Goal: Task Accomplishment & Management: Manage account settings

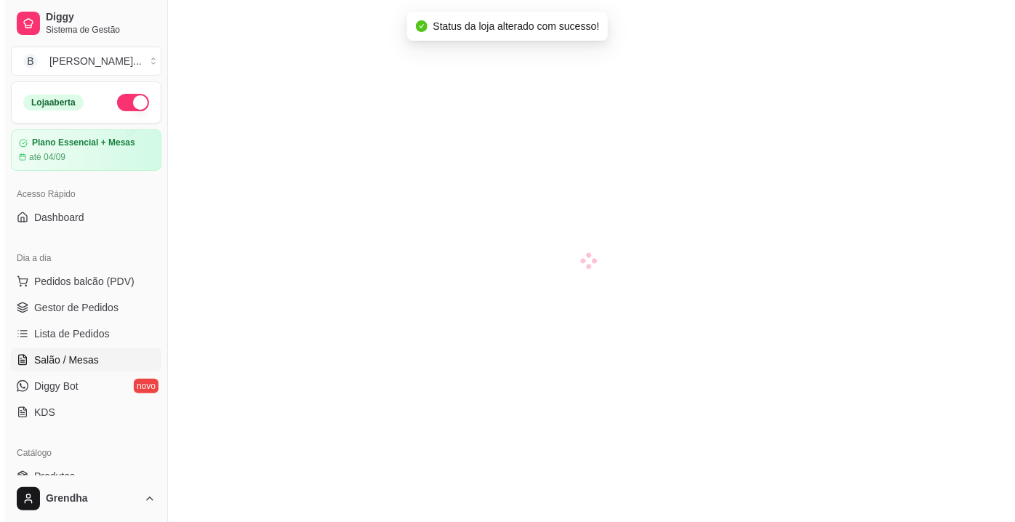
scroll to position [88, 0]
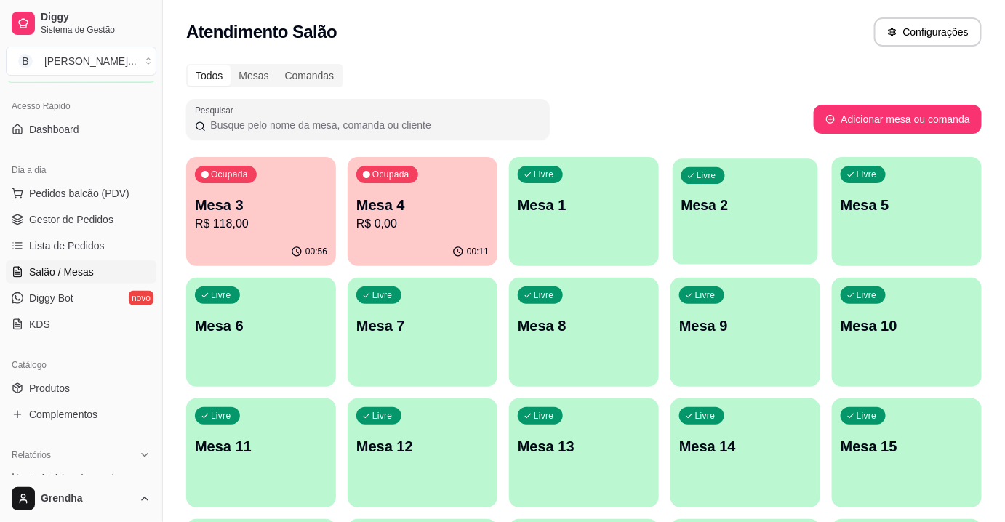
click at [703, 222] on div "Livre Mesa 2" at bounding box center [745, 203] width 145 height 89
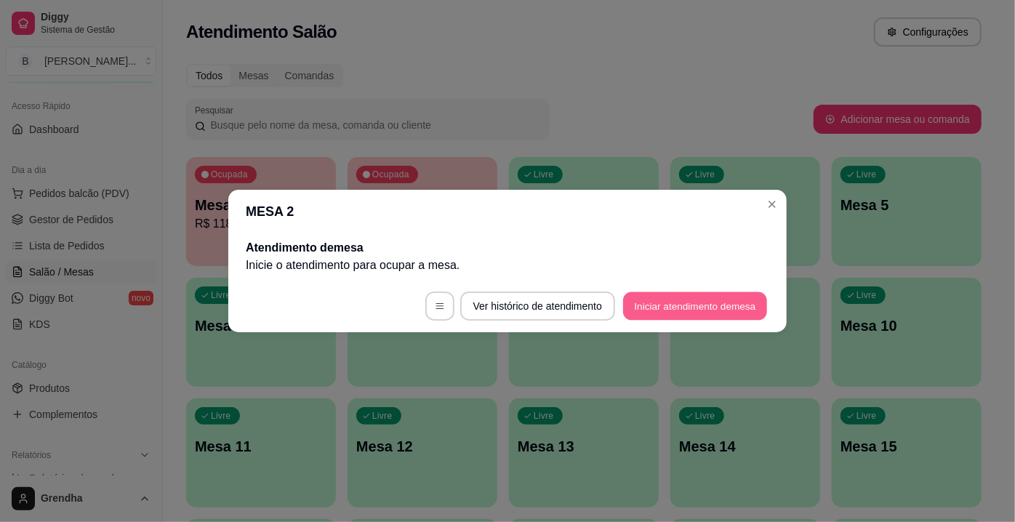
click at [654, 310] on button "Iniciar atendimento de mesa" at bounding box center [695, 306] width 144 height 28
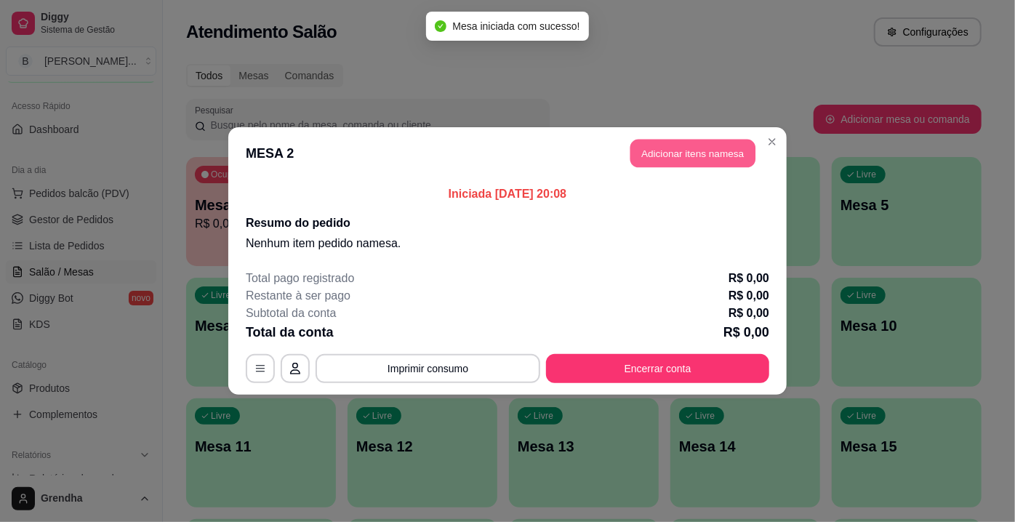
click at [678, 146] on button "Adicionar itens na mesa" at bounding box center [692, 154] width 125 height 28
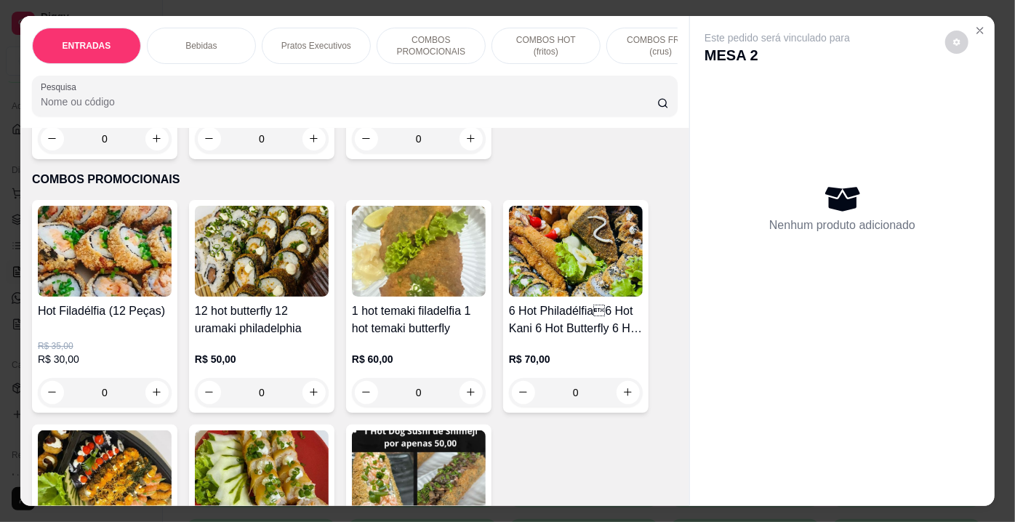
scroll to position [3378, 0]
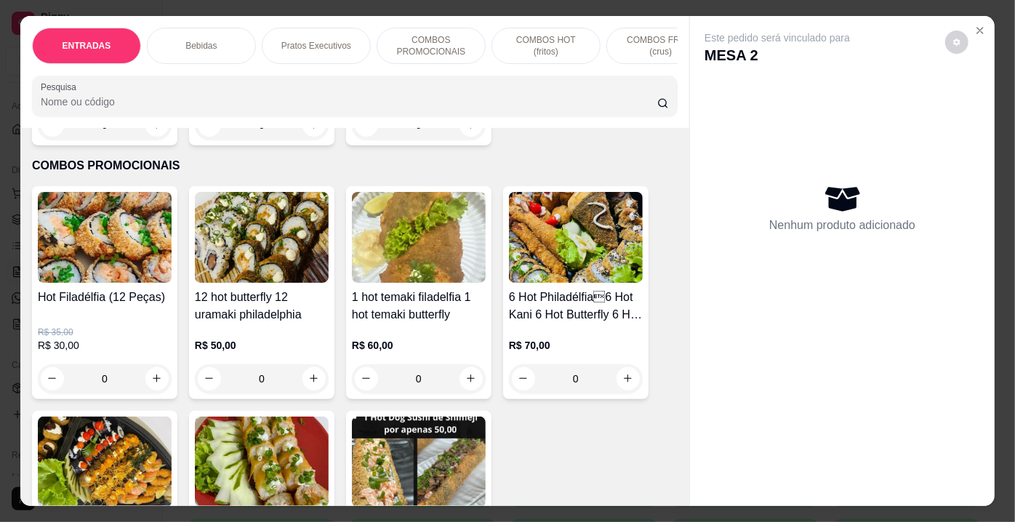
click at [153, 364] on div "0" at bounding box center [105, 378] width 134 height 29
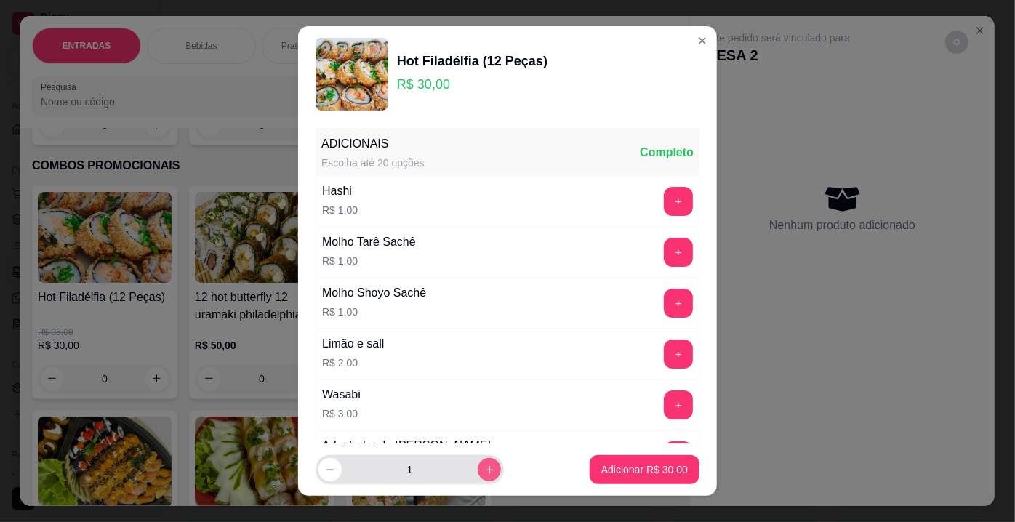
click at [484, 474] on icon "increase-product-quantity" at bounding box center [489, 470] width 11 height 11
type input "2"
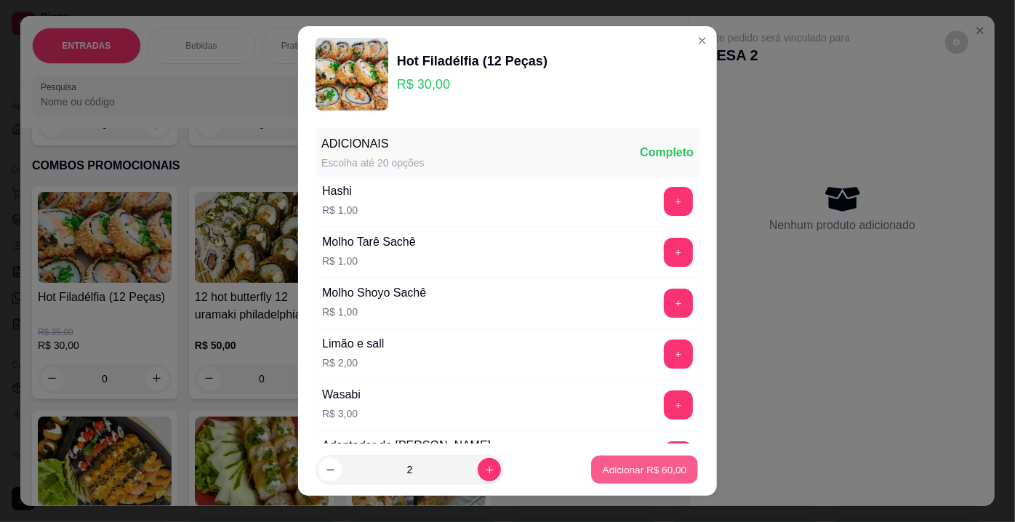
click at [605, 472] on p "Adicionar R$ 60,00" at bounding box center [645, 469] width 84 height 14
type input "2"
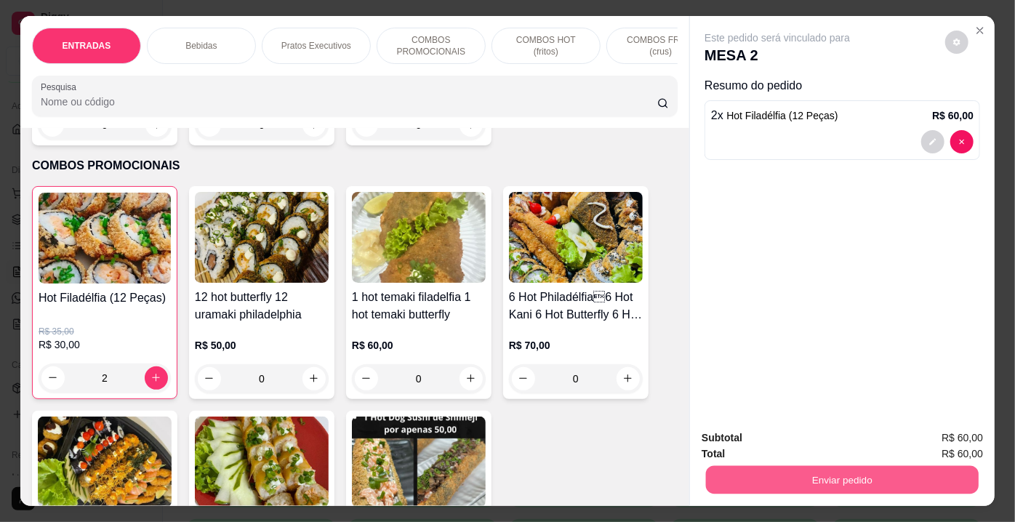
click at [750, 467] on button "Enviar pedido" at bounding box center [842, 480] width 273 height 28
click at [790, 439] on button "Não registrar e enviar pedido" at bounding box center [794, 439] width 147 height 27
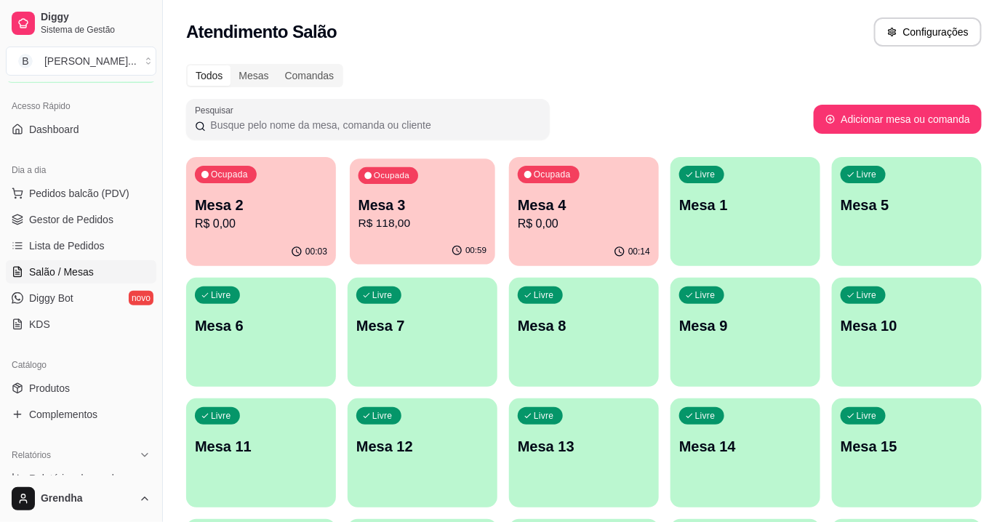
click at [479, 241] on div "00:59" at bounding box center [422, 251] width 145 height 28
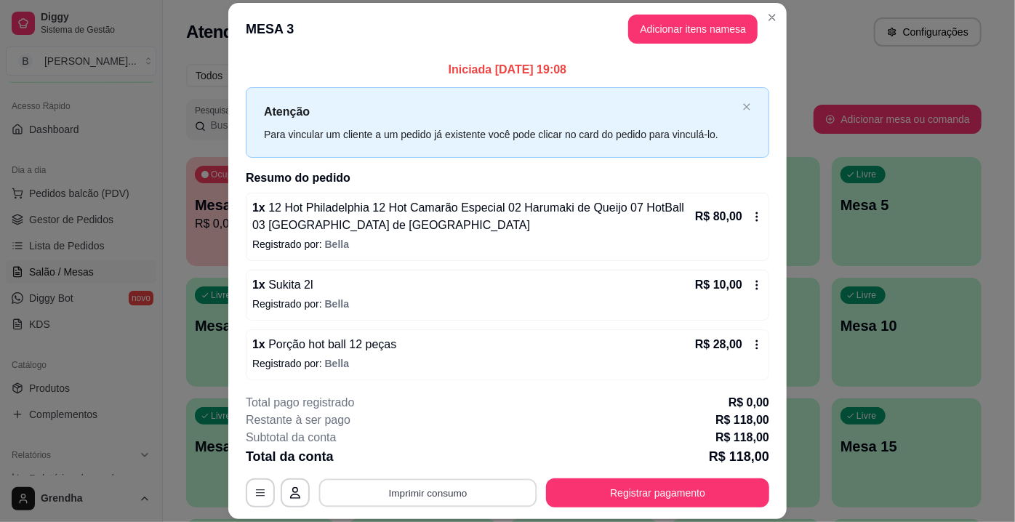
click at [410, 486] on button "Imprimir consumo" at bounding box center [428, 493] width 218 height 28
click at [418, 457] on button "IMPRESSORA" at bounding box center [428, 460] width 102 height 23
click at [597, 282] on div "1 x Sukita 2l R$ 10,00" at bounding box center [507, 284] width 510 height 17
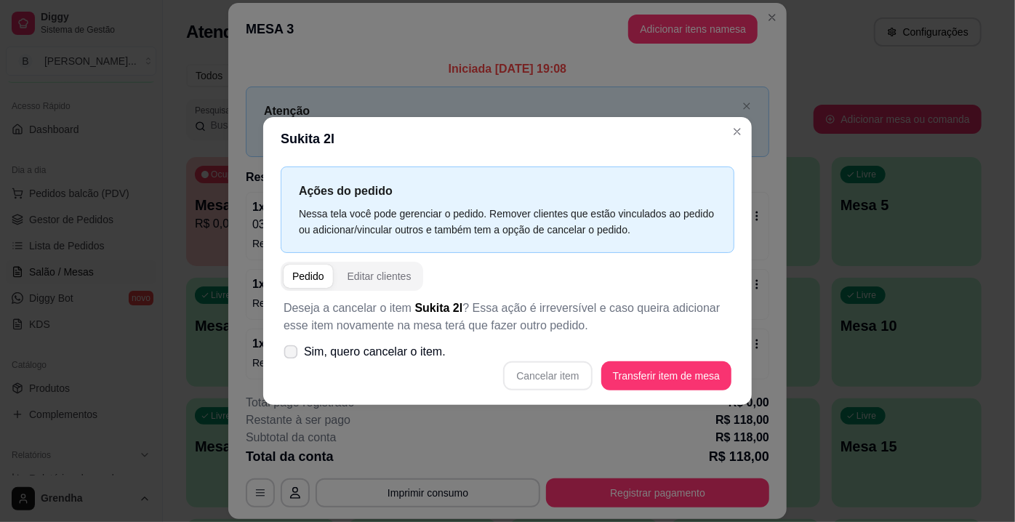
click at [293, 349] on icon at bounding box center [290, 352] width 11 height 8
click at [292, 355] on input "Sim, quero cancelar o item." at bounding box center [287, 359] width 9 height 9
checkbox input "true"
click at [553, 373] on button "Cancelar item" at bounding box center [548, 376] width 87 height 28
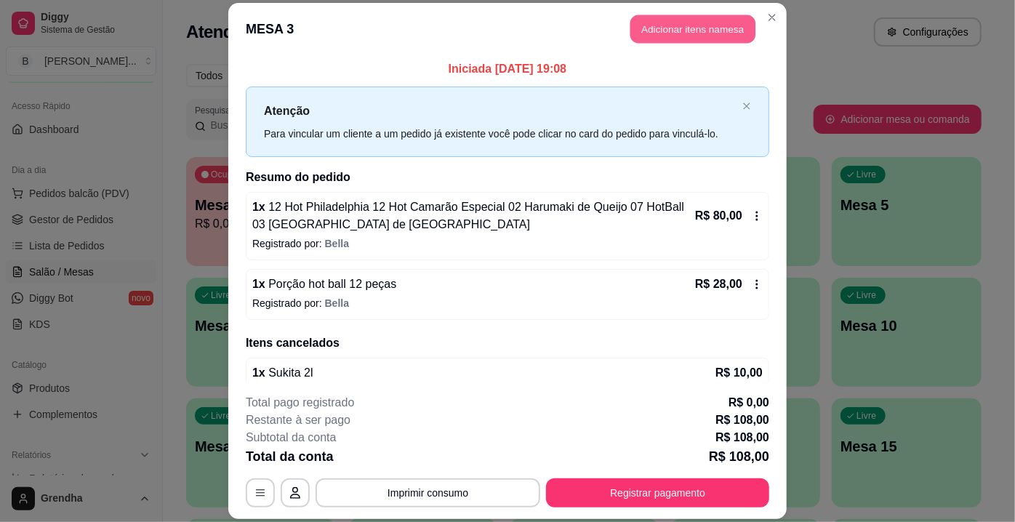
click at [695, 18] on button "Adicionar itens na mesa" at bounding box center [692, 29] width 125 height 28
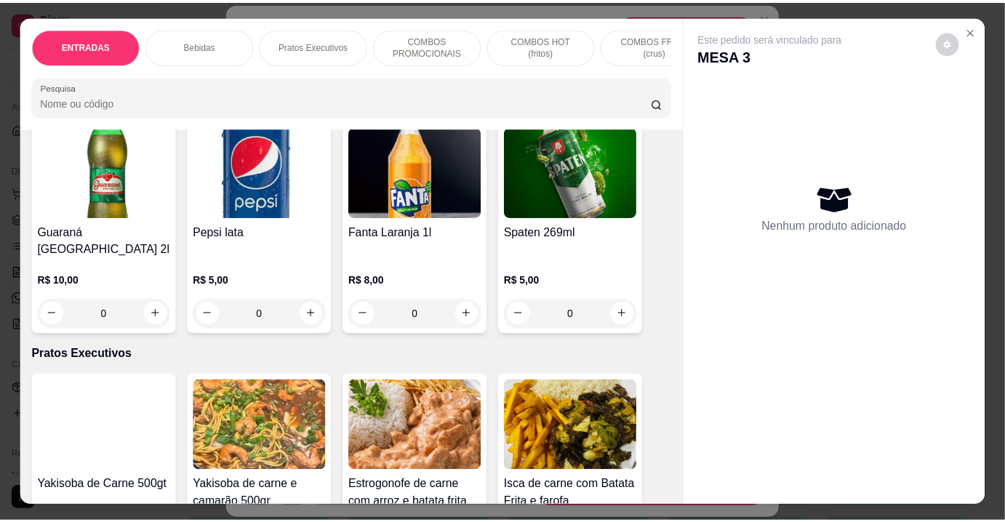
scroll to position [2061, 0]
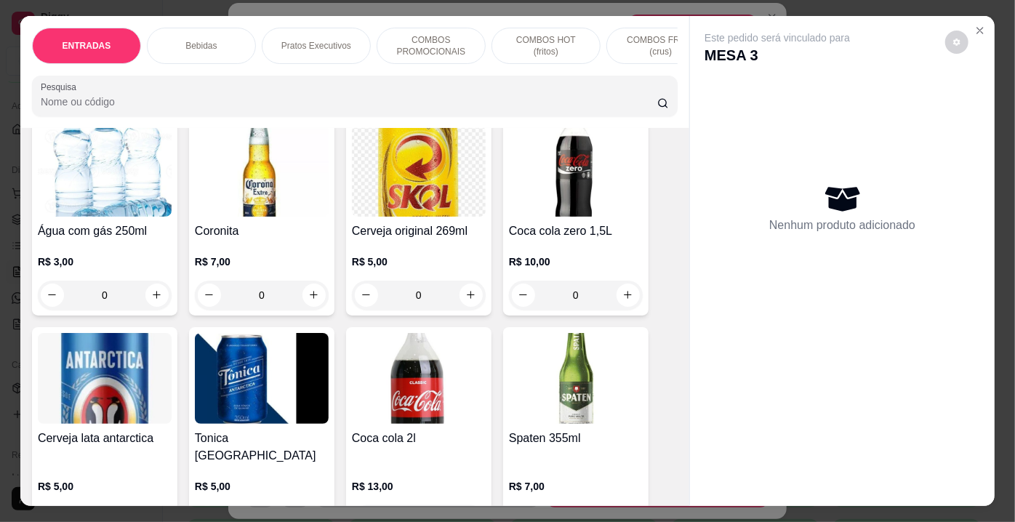
click at [468, 514] on icon "increase-product-quantity" at bounding box center [471, 519] width 11 height 11
type input "1"
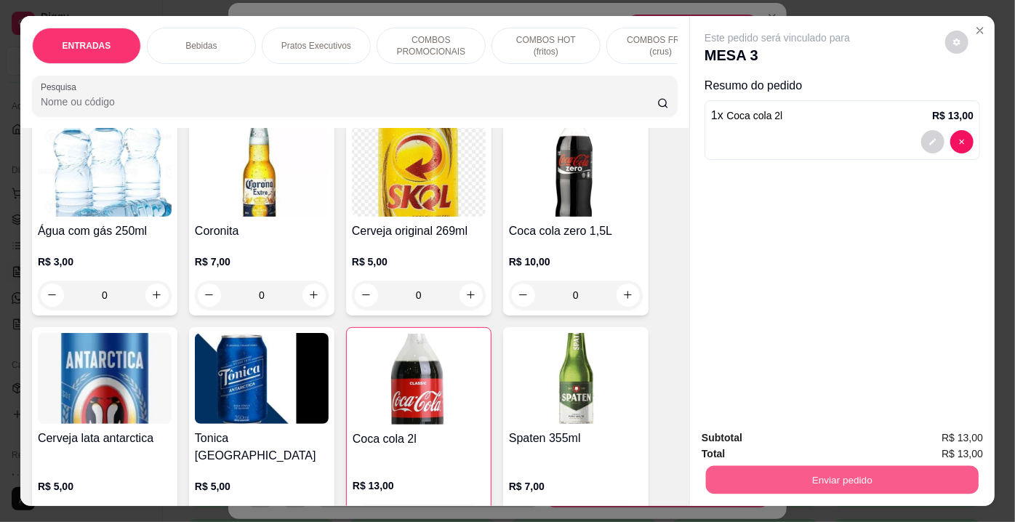
click at [788, 476] on button "Enviar pedido" at bounding box center [842, 480] width 273 height 28
click at [795, 438] on button "Não registrar e enviar pedido" at bounding box center [793, 439] width 153 height 28
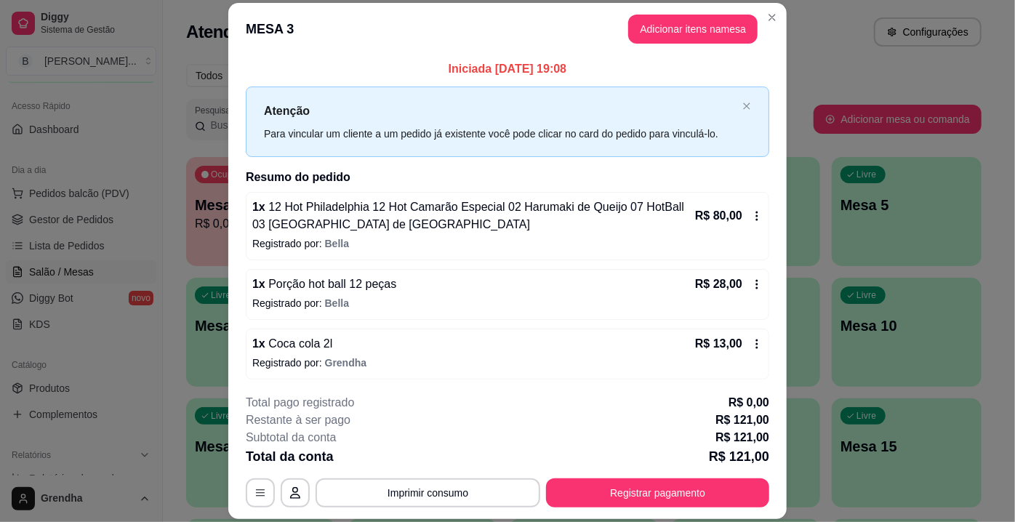
click at [361, 469] on div "**********" at bounding box center [508, 450] width 524 height 113
click at [419, 493] on button "Imprimir consumo" at bounding box center [428, 493] width 218 height 28
click at [430, 457] on button "IMPRESSORA" at bounding box center [428, 460] width 102 height 23
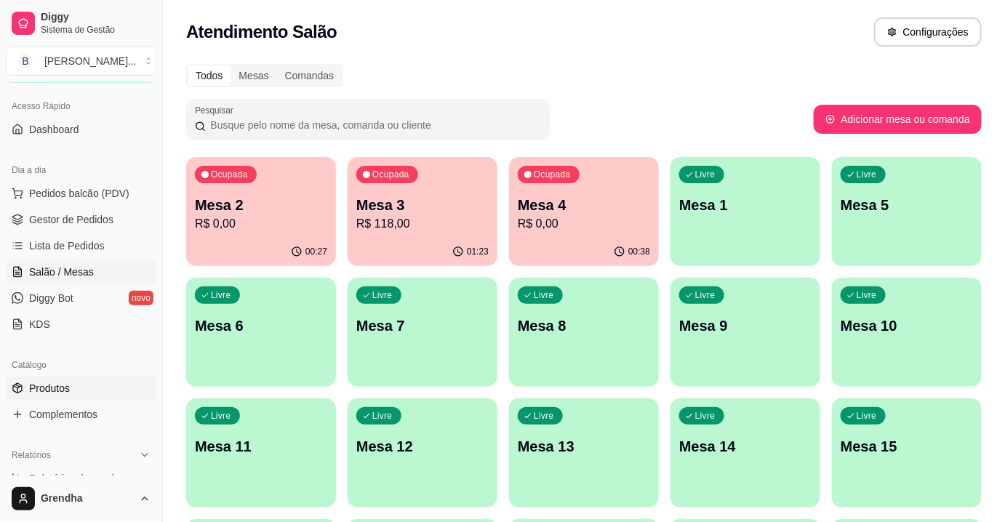
click at [73, 384] on link "Produtos" at bounding box center [81, 388] width 151 height 23
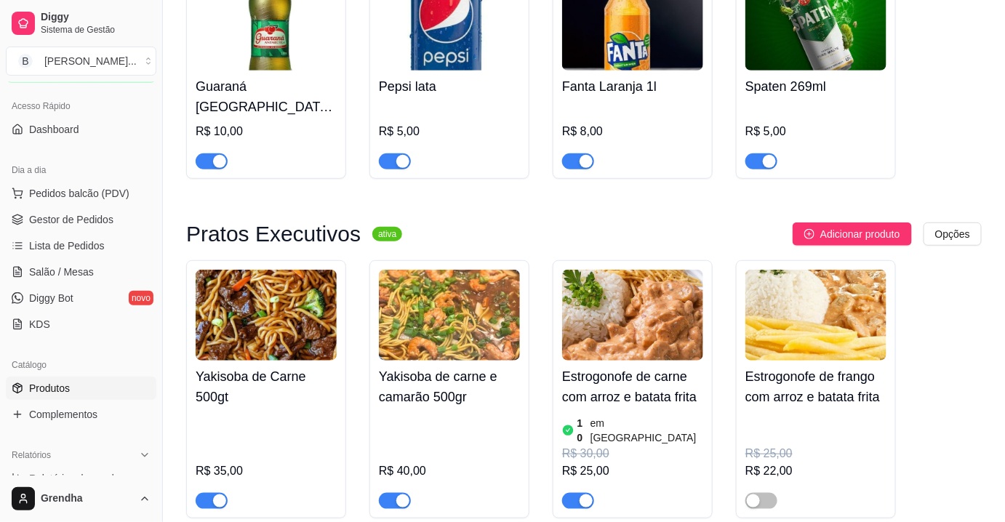
scroll to position [5842, 0]
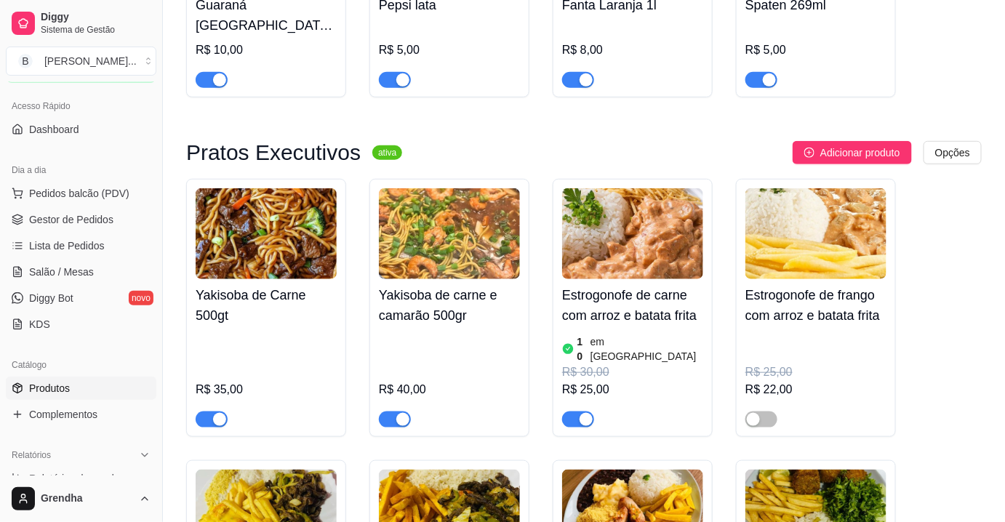
drag, startPoint x: 1000, startPoint y: 253, endPoint x: 1010, endPoint y: 251, distance: 10.4
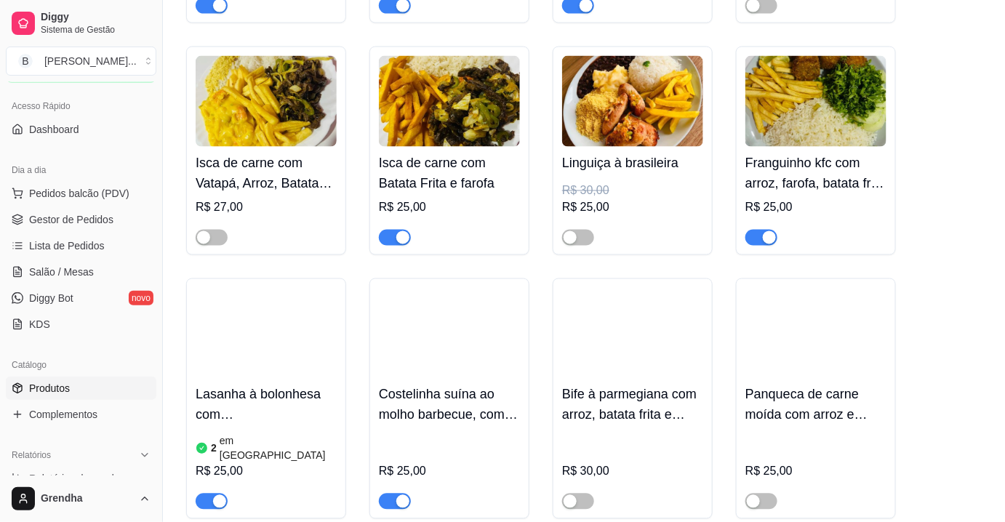
scroll to position [6282, 0]
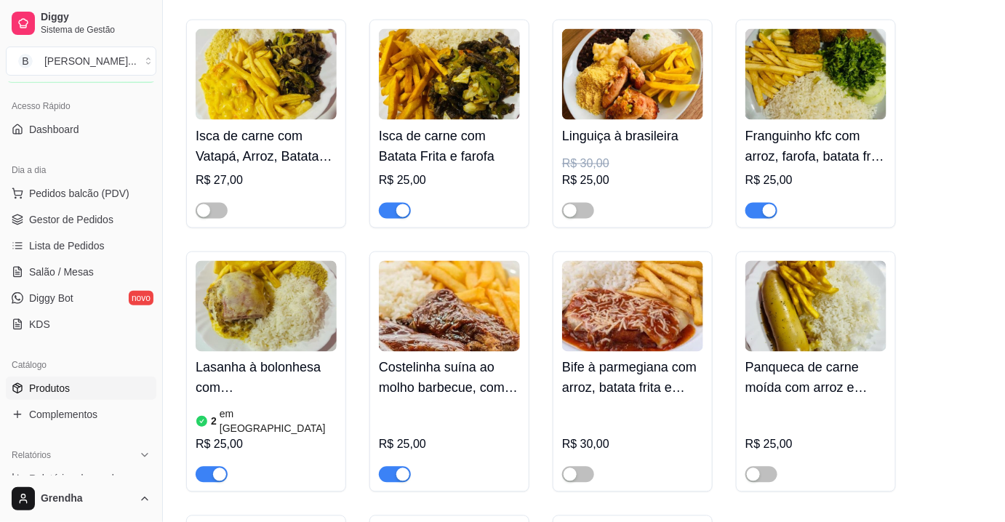
click at [219, 468] on div "button" at bounding box center [219, 474] width 13 height 13
click at [81, 276] on span "Salão / Mesas" at bounding box center [61, 272] width 65 height 15
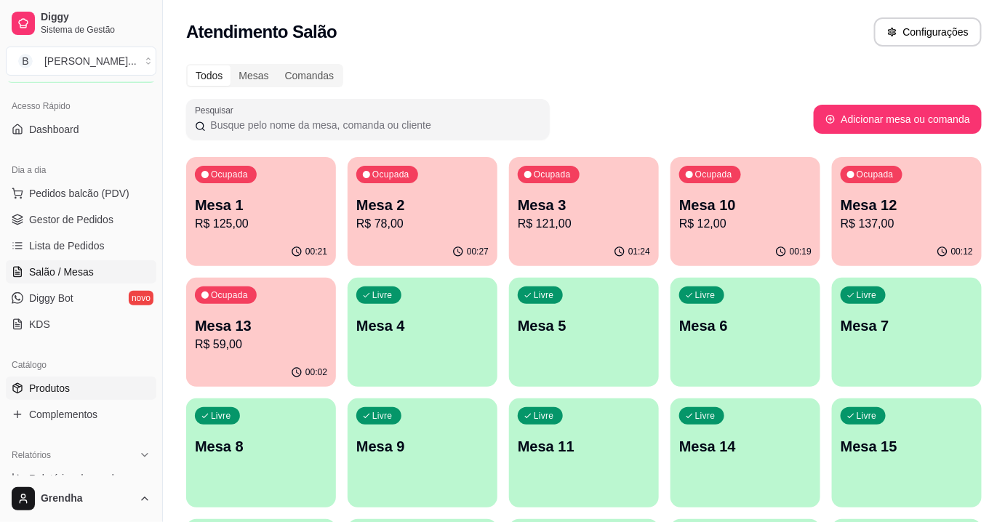
click at [66, 396] on link "Produtos" at bounding box center [81, 388] width 151 height 23
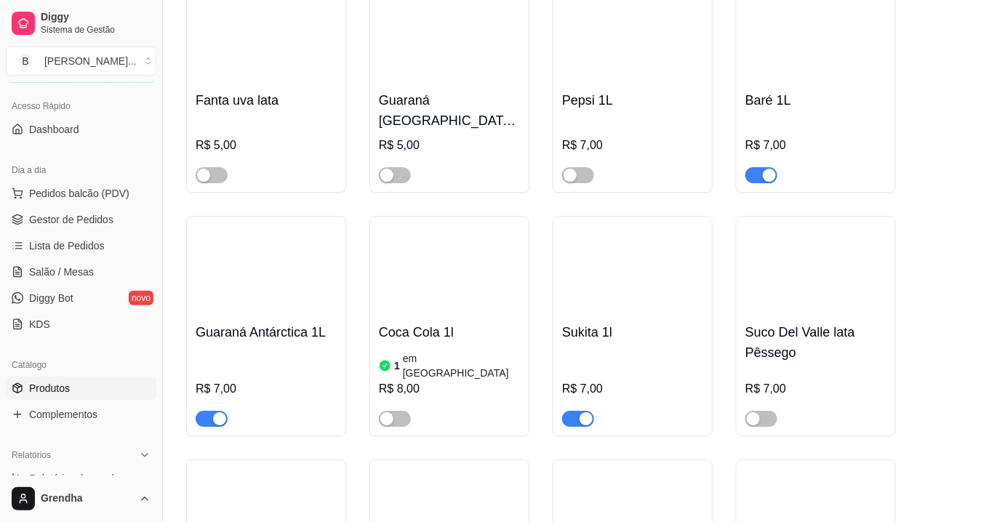
scroll to position [3399, 0]
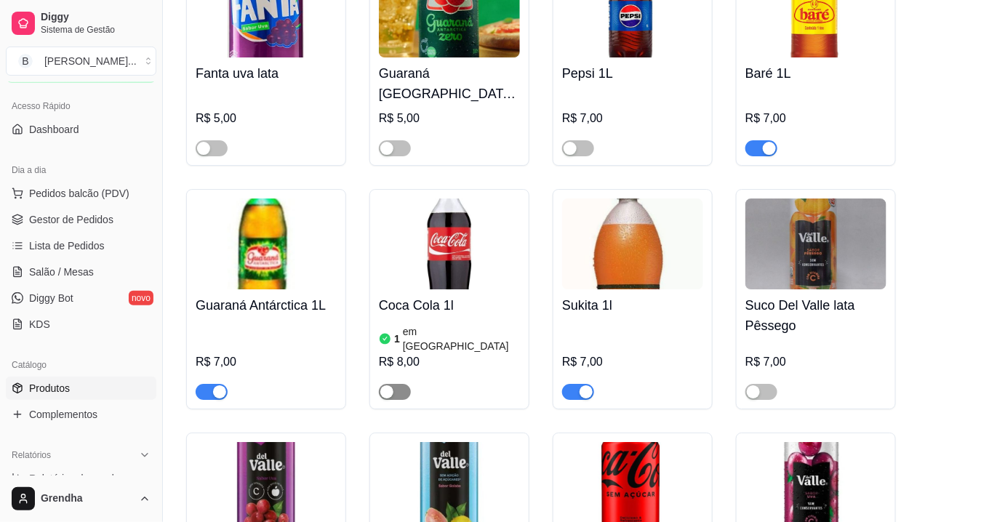
click at [399, 384] on span "button" at bounding box center [395, 392] width 32 height 16
click at [69, 270] on span "Salão / Mesas" at bounding box center [61, 272] width 65 height 15
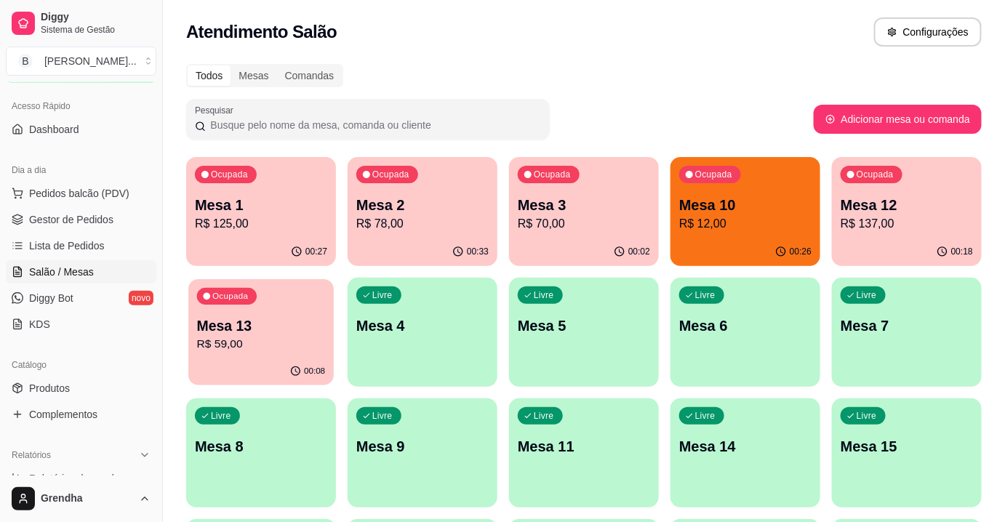
click at [273, 362] on div "00:08" at bounding box center [260, 372] width 145 height 28
click at [865, 185] on div "Ocupada Mesa 12 R$ 137,00" at bounding box center [907, 197] width 150 height 81
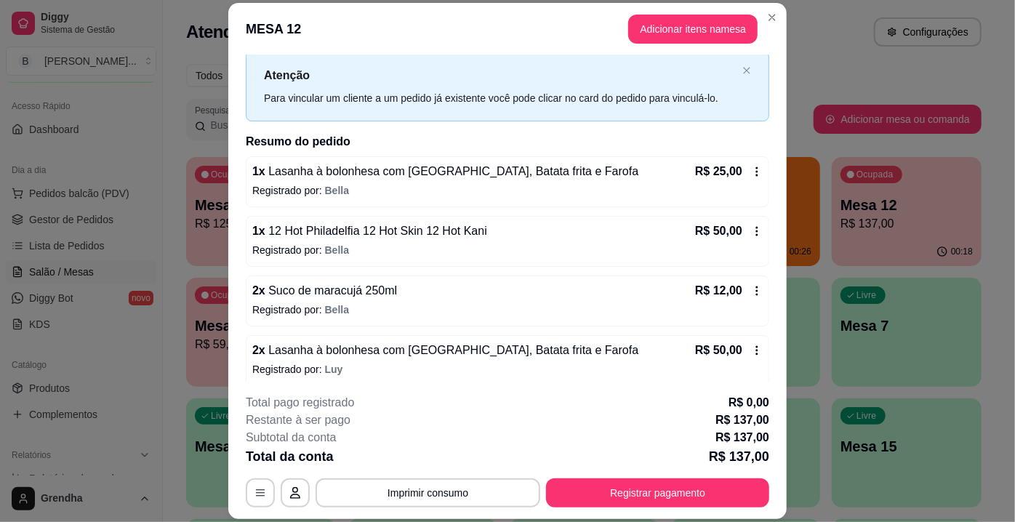
scroll to position [42, 0]
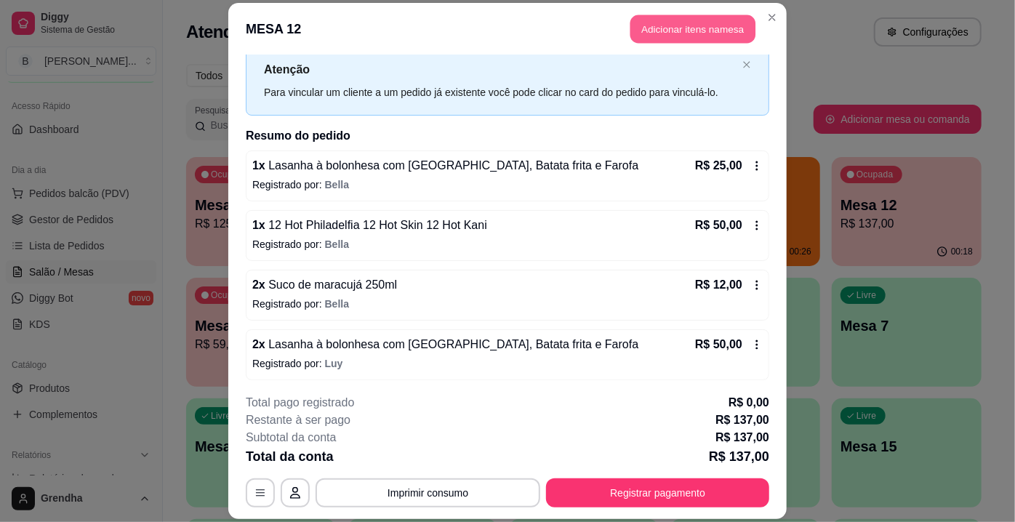
click at [686, 31] on button "Adicionar itens na mesa" at bounding box center [692, 29] width 125 height 28
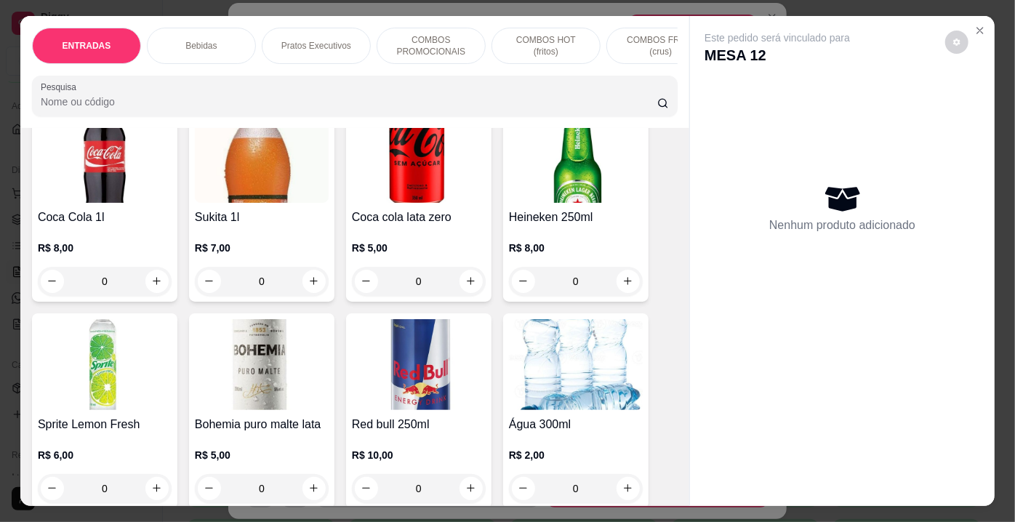
scroll to position [1687, 0]
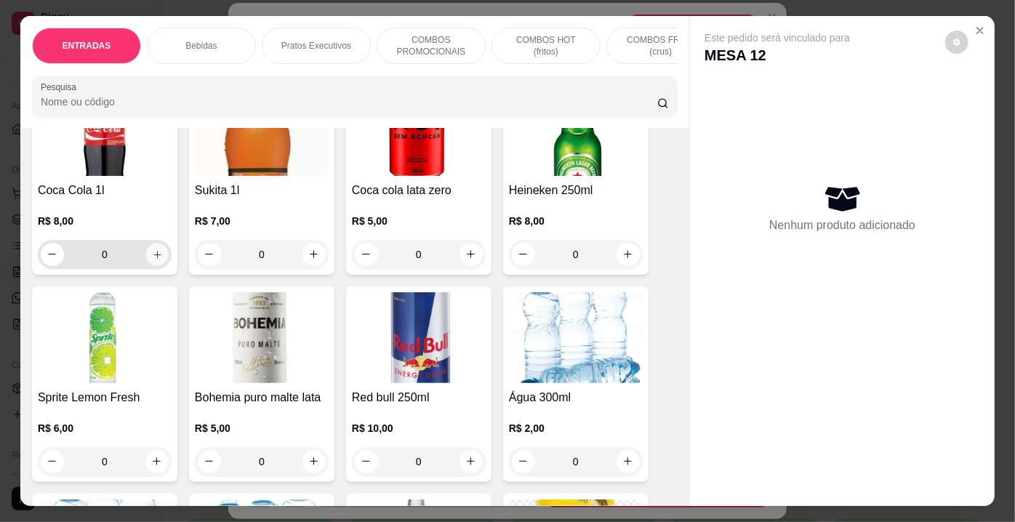
click at [152, 249] on icon "increase-product-quantity" at bounding box center [157, 254] width 11 height 11
type input "1"
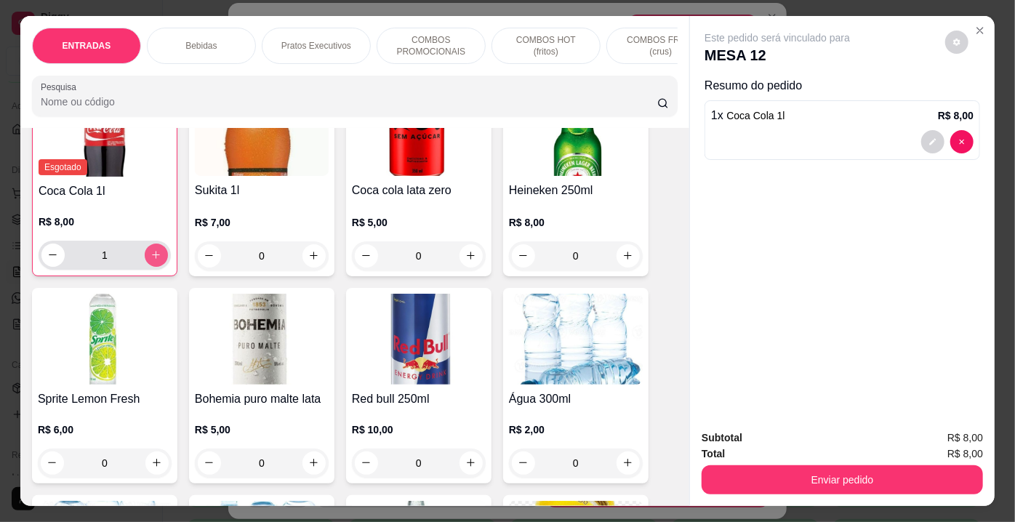
scroll to position [1688, 0]
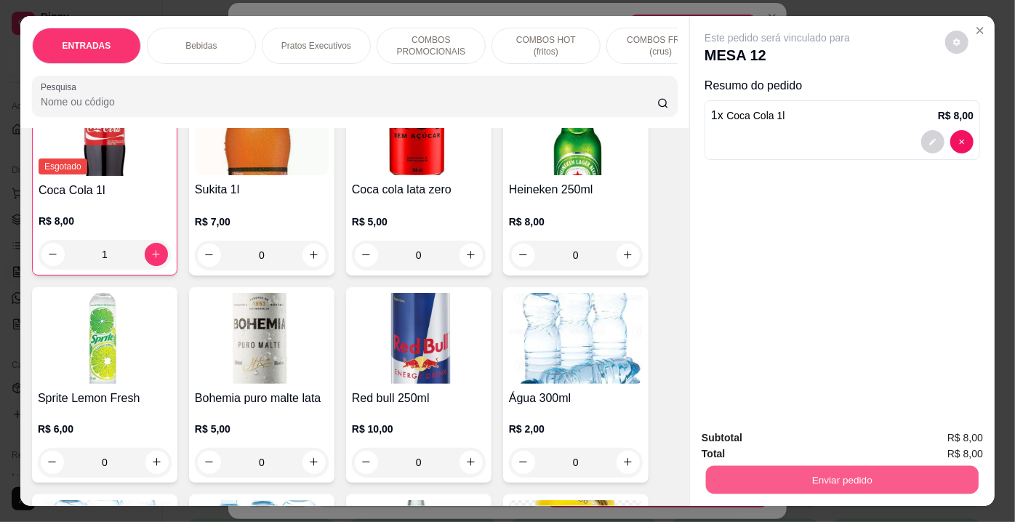
click at [847, 468] on button "Enviar pedido" at bounding box center [842, 480] width 273 height 28
click at [819, 439] on button "Não registrar e enviar pedido" at bounding box center [794, 439] width 147 height 27
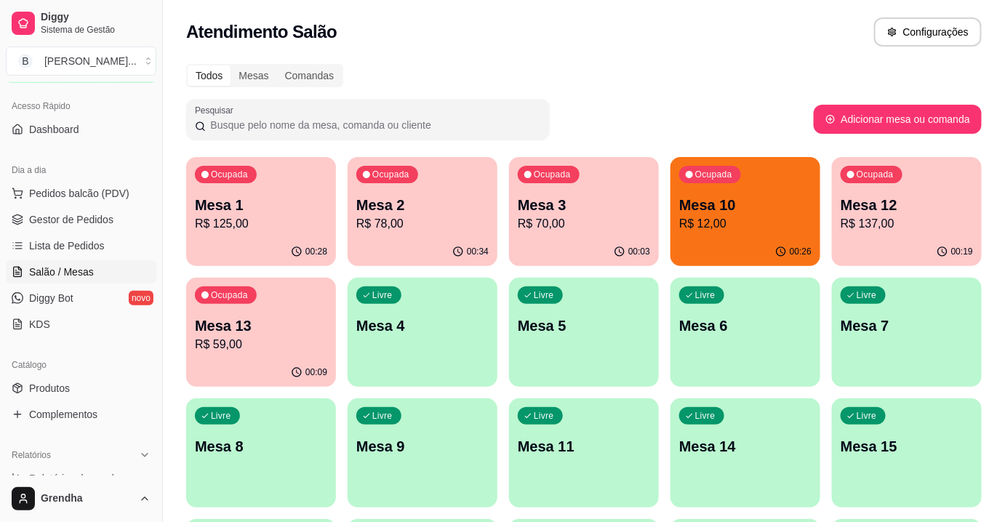
click at [595, 206] on p "Mesa 3" at bounding box center [584, 205] width 132 height 20
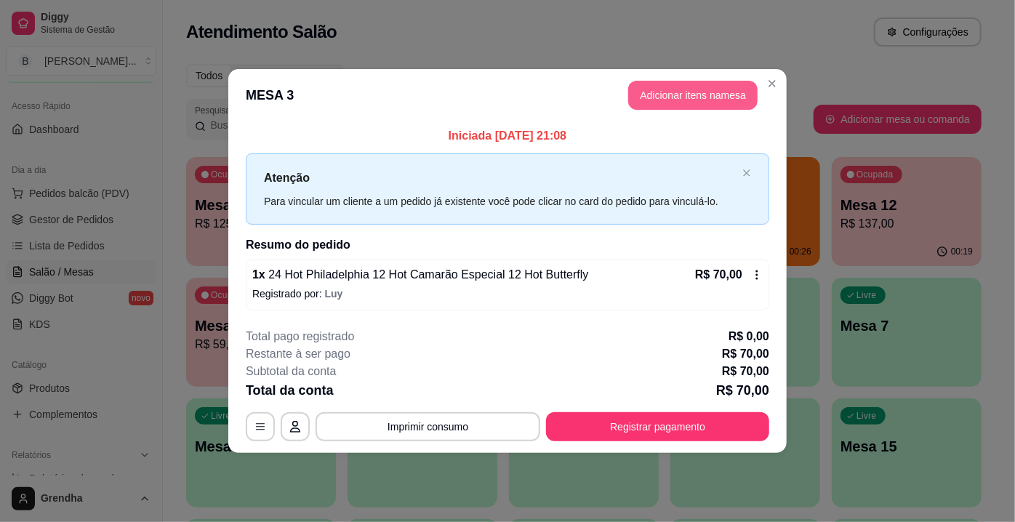
click at [703, 105] on button "Adicionar itens na mesa" at bounding box center [692, 95] width 129 height 29
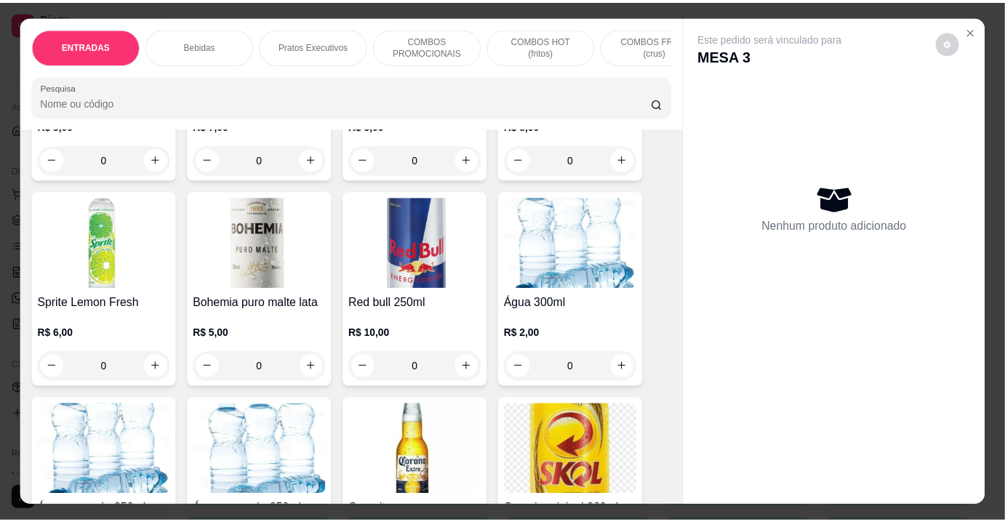
scroll to position [1551, 0]
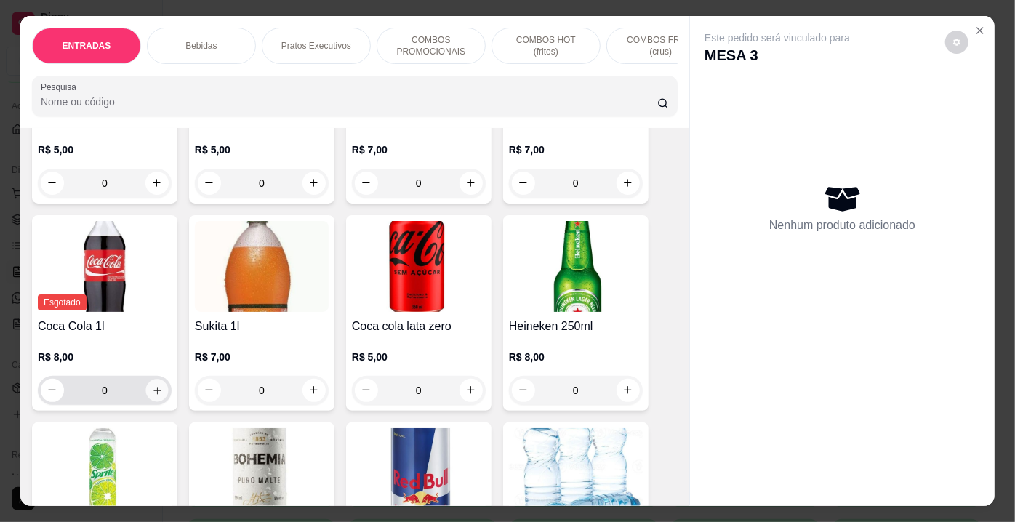
click at [145, 384] on button "increase-product-quantity" at bounding box center [156, 390] width 23 height 23
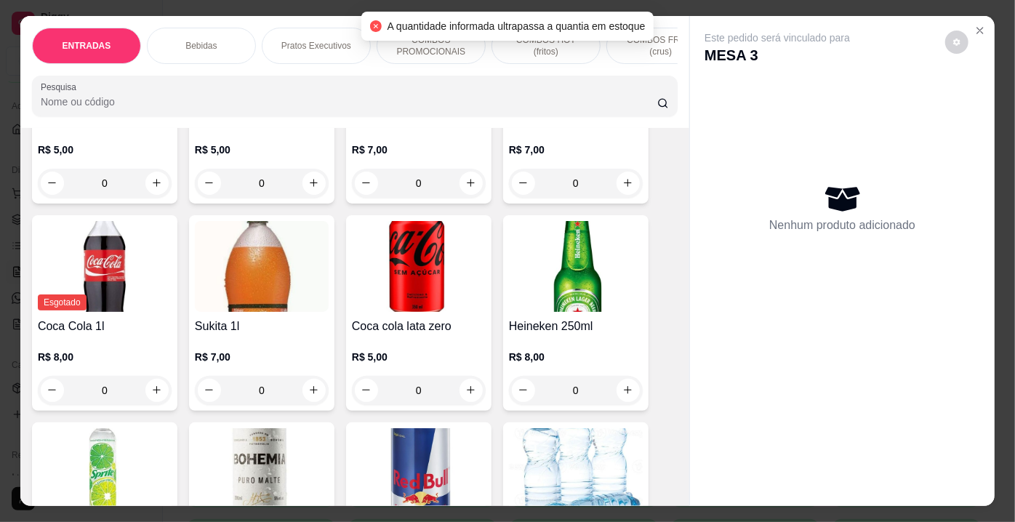
click at [112, 335] on div "R$ 8,00 0" at bounding box center [105, 370] width 134 height 70
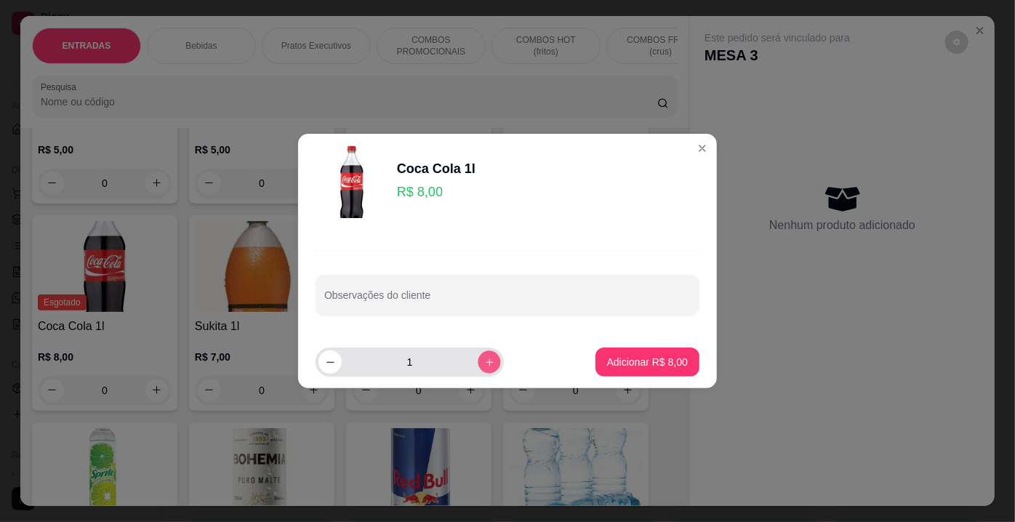
click at [484, 359] on icon "increase-product-quantity" at bounding box center [489, 362] width 11 height 11
click at [326, 356] on button "decrease-product-quantity" at bounding box center [329, 361] width 23 height 23
type input "1"
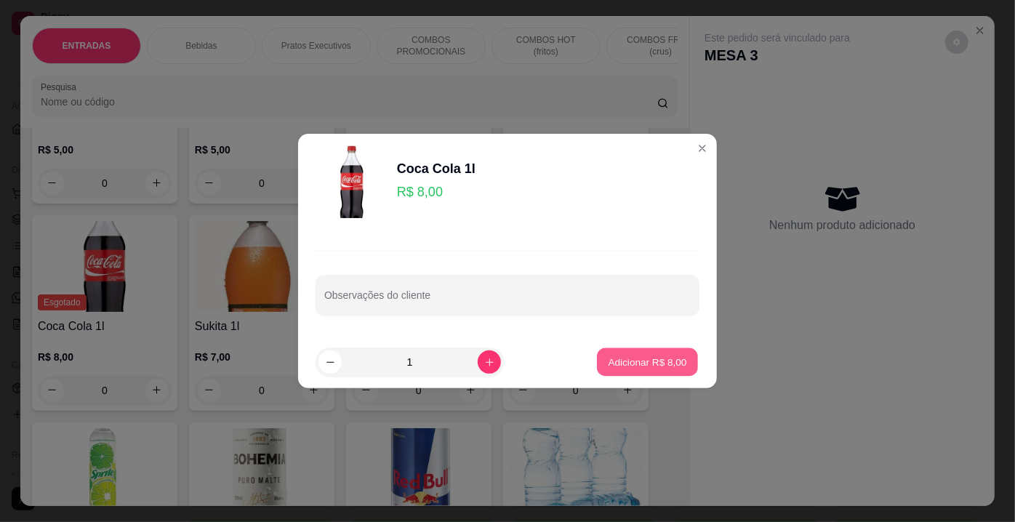
click at [631, 355] on p "Adicionar R$ 8,00" at bounding box center [647, 362] width 79 height 14
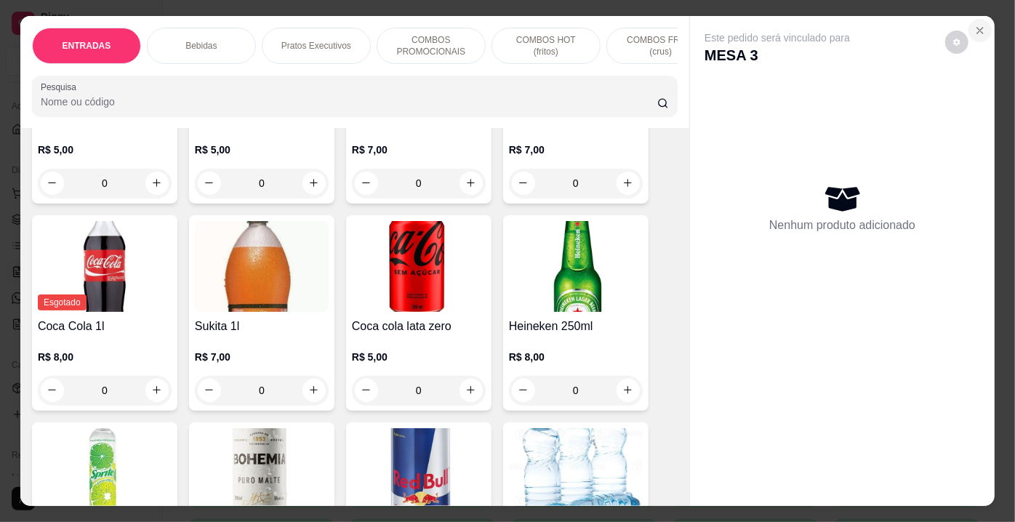
click at [982, 26] on button "Close" at bounding box center [980, 30] width 23 height 23
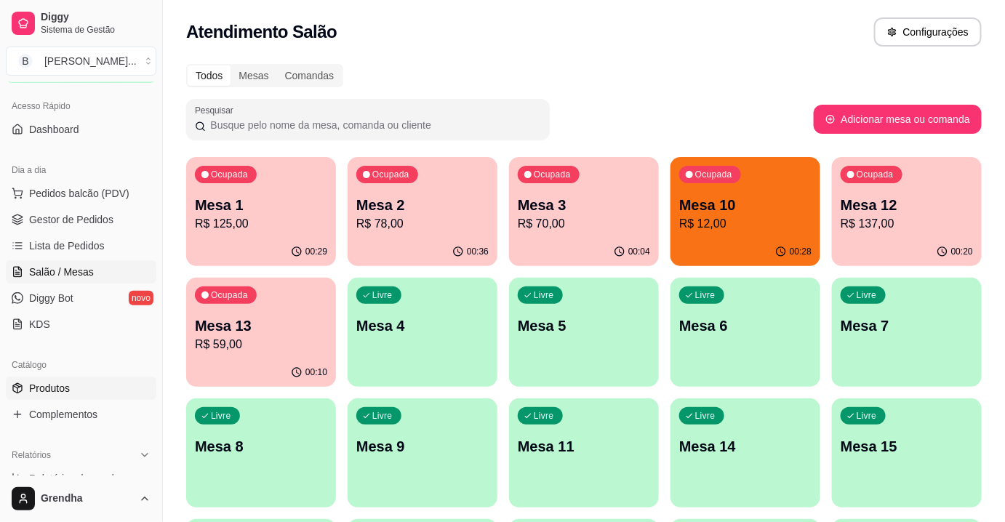
click at [50, 393] on span "Produtos" at bounding box center [49, 388] width 41 height 15
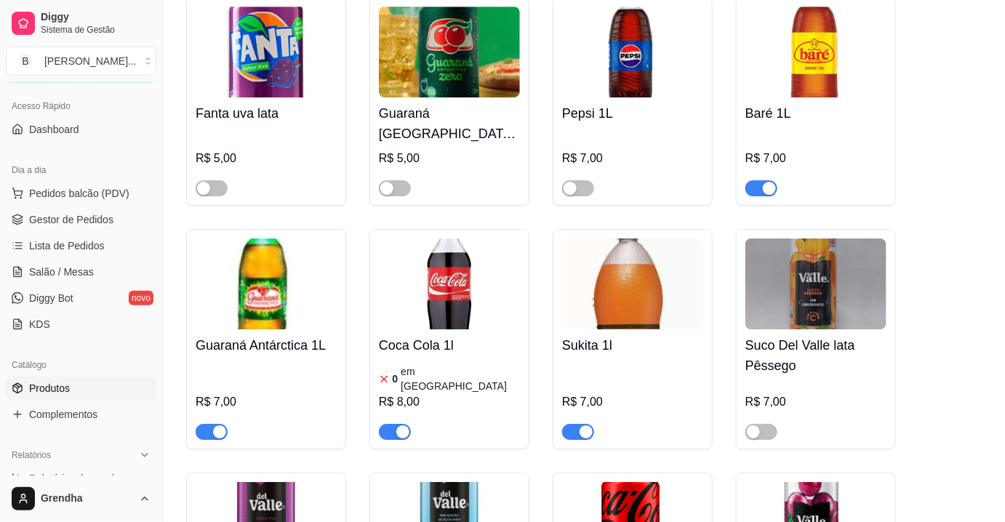
scroll to position [3386, 0]
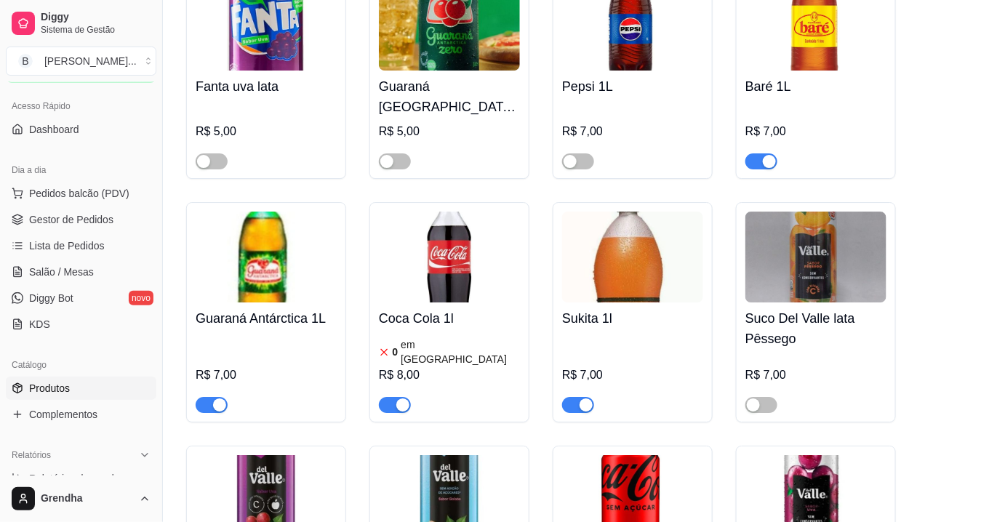
click at [75, 386] on link "Produtos" at bounding box center [81, 388] width 151 height 23
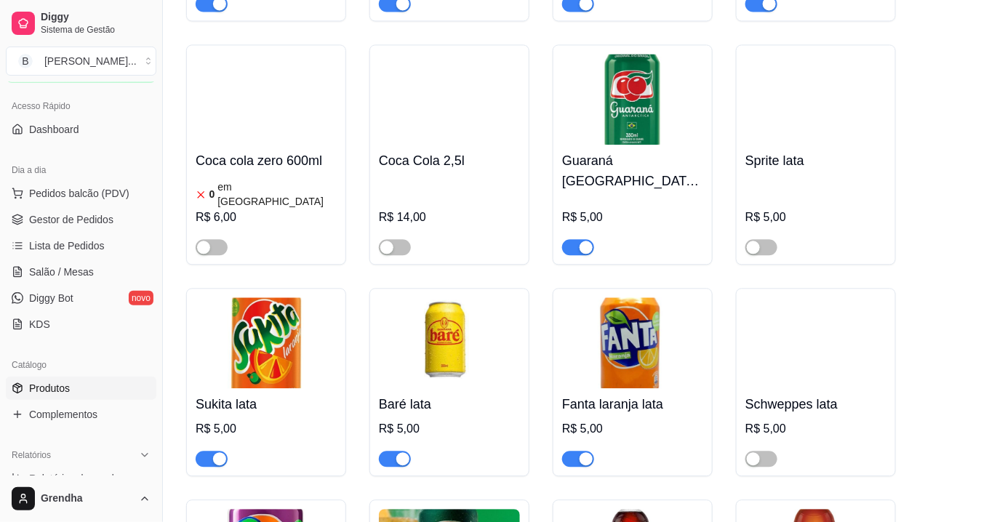
scroll to position [2802, 0]
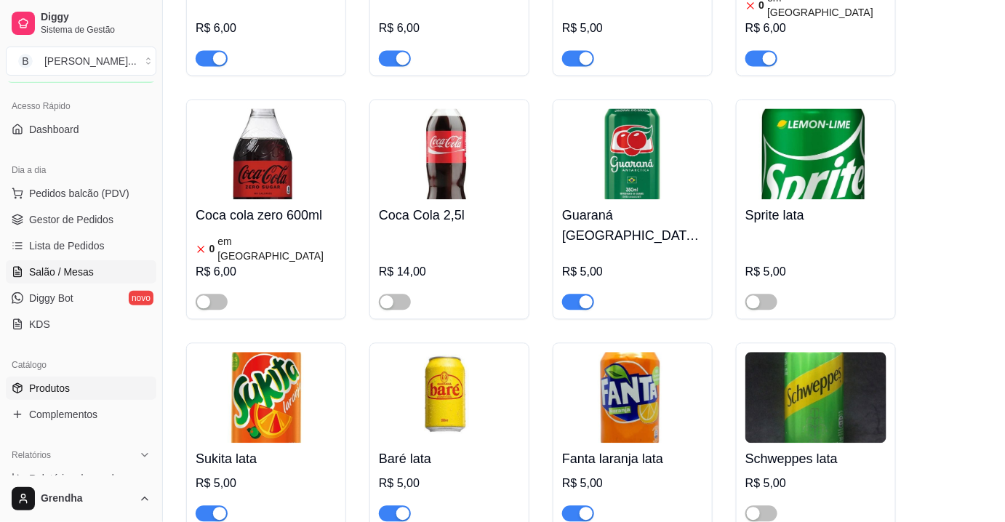
click at [57, 272] on span "Salão / Mesas" at bounding box center [61, 272] width 65 height 15
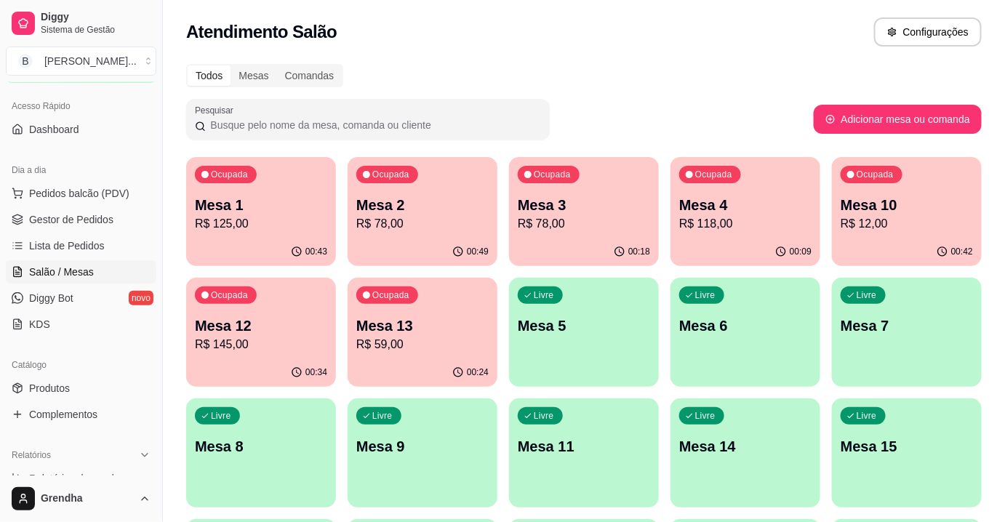
click at [441, 197] on div "Ocupada Mesa 1 R$ 125,00 00:43 Ocupada Mesa 2 R$ 78,00 00:49 Ocupada Mesa 3 R$ …" at bounding box center [583, 513] width 795 height 713
click at [441, 197] on p "Mesa 2" at bounding box center [422, 205] width 132 height 20
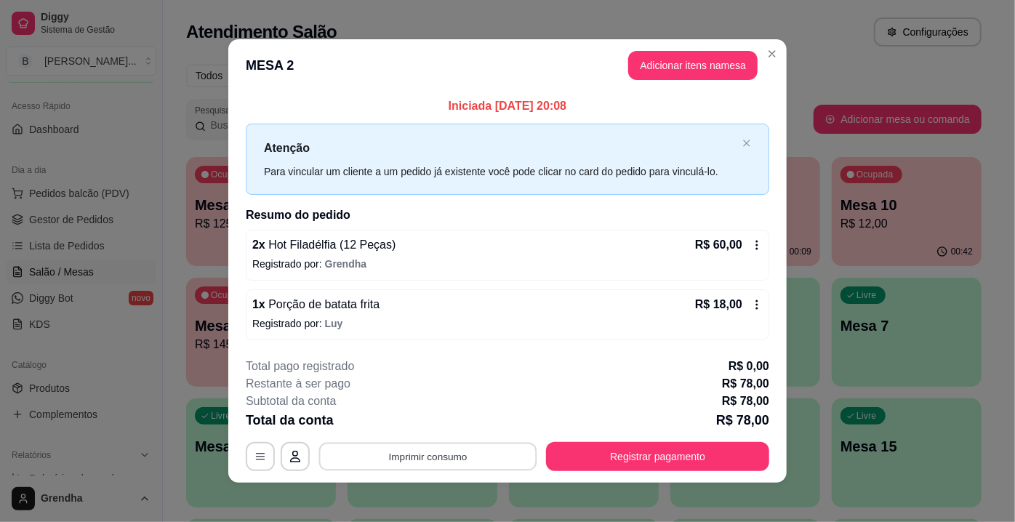
click at [433, 454] on button "Imprimir consumo" at bounding box center [428, 456] width 218 height 28
click at [446, 423] on button "IMPRESSORA" at bounding box center [428, 422] width 102 height 23
click at [360, 247] on span "Hot Filadélfia (12 Peças)" at bounding box center [330, 244] width 131 height 12
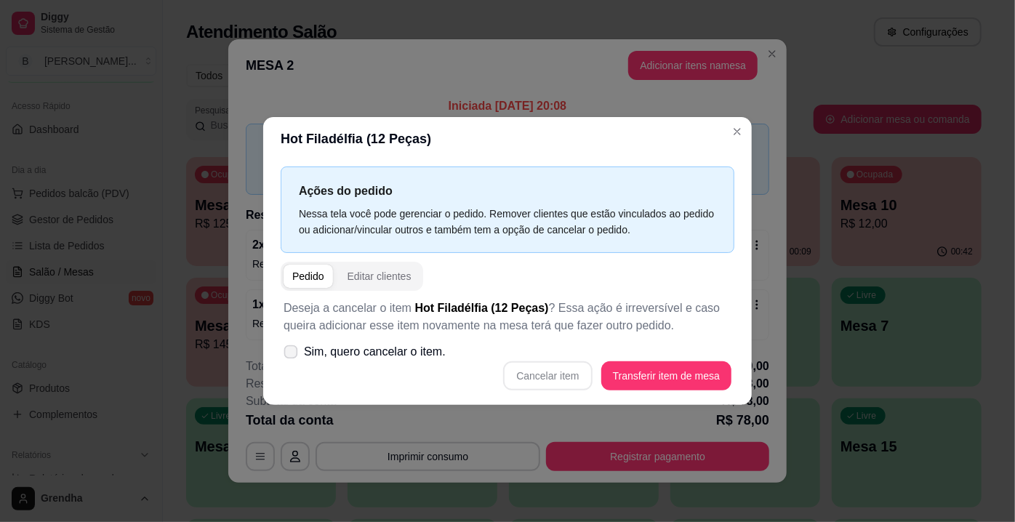
click at [291, 350] on icon at bounding box center [290, 352] width 11 height 8
click at [291, 355] on input "Sim, quero cancelar o item." at bounding box center [287, 359] width 9 height 9
checkbox input "true"
click at [562, 376] on button "Cancelar item" at bounding box center [548, 376] width 87 height 28
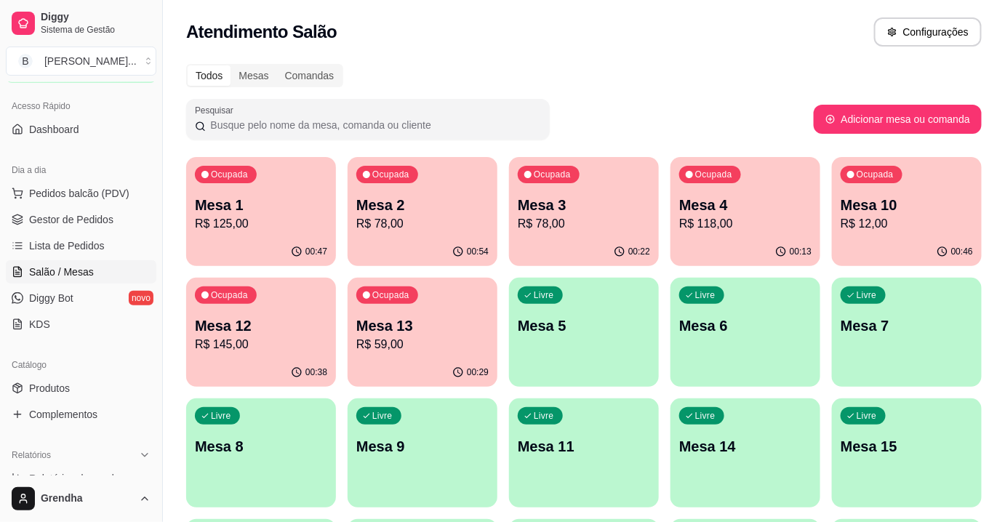
click at [786, 241] on div "00:13" at bounding box center [745, 252] width 150 height 28
click at [172, 415] on div "Todos Mesas Comandas Pesquisar Adicionar mesa ou comanda Ocupada Mesa 1 R$ 125,…" at bounding box center [584, 471] width 842 height 832
click at [289, 311] on div "Ocupada Mesa 12 R$ 145,00" at bounding box center [260, 318] width 145 height 79
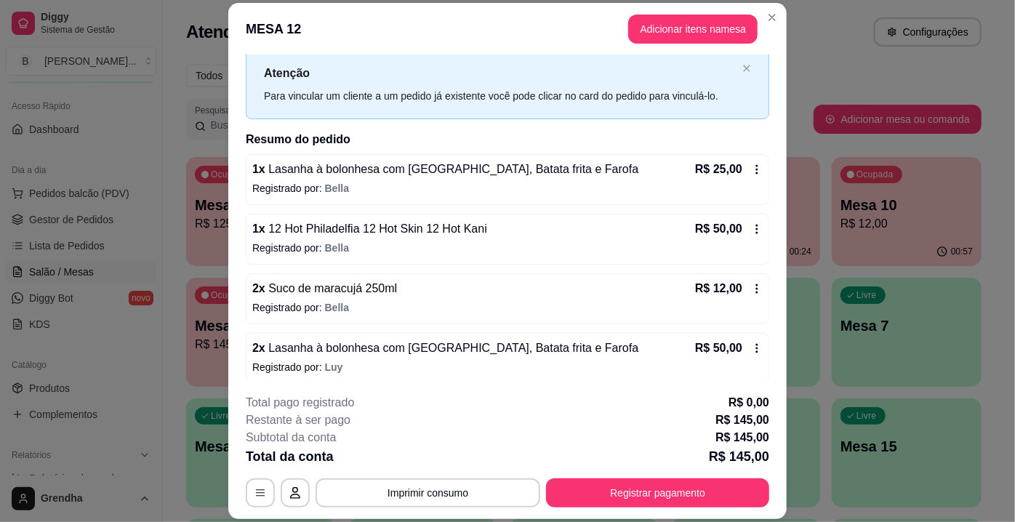
scroll to position [102, 0]
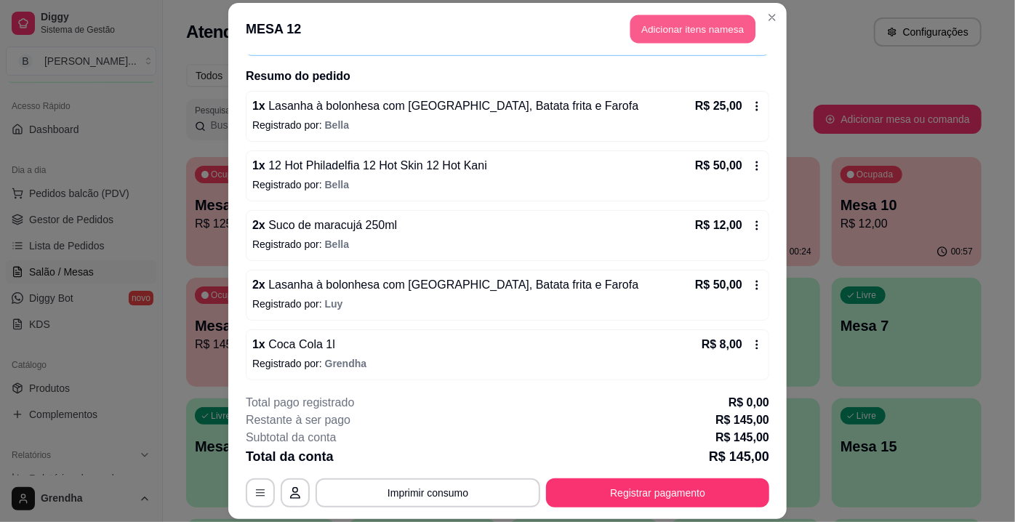
click at [671, 15] on button "Adicionar itens na mesa" at bounding box center [692, 29] width 125 height 28
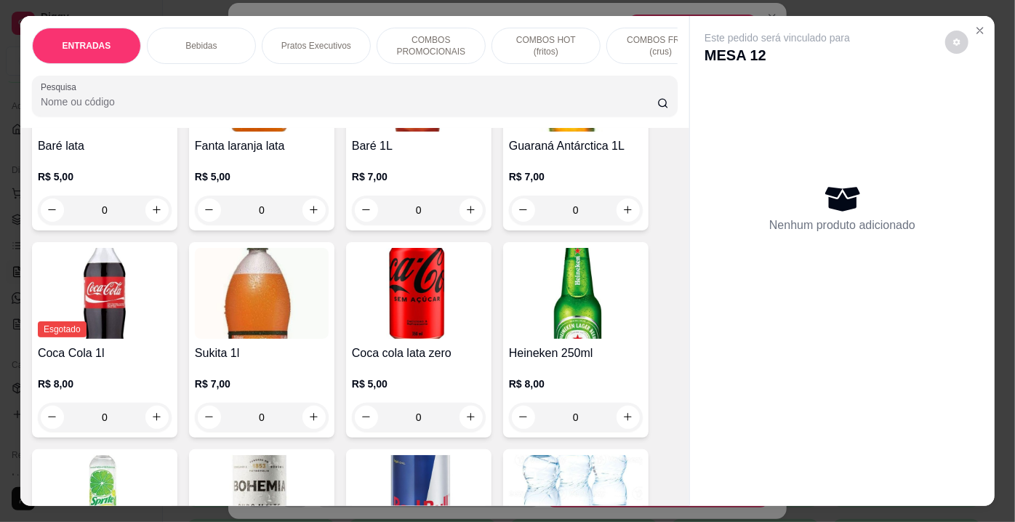
scroll to position [1673, 0]
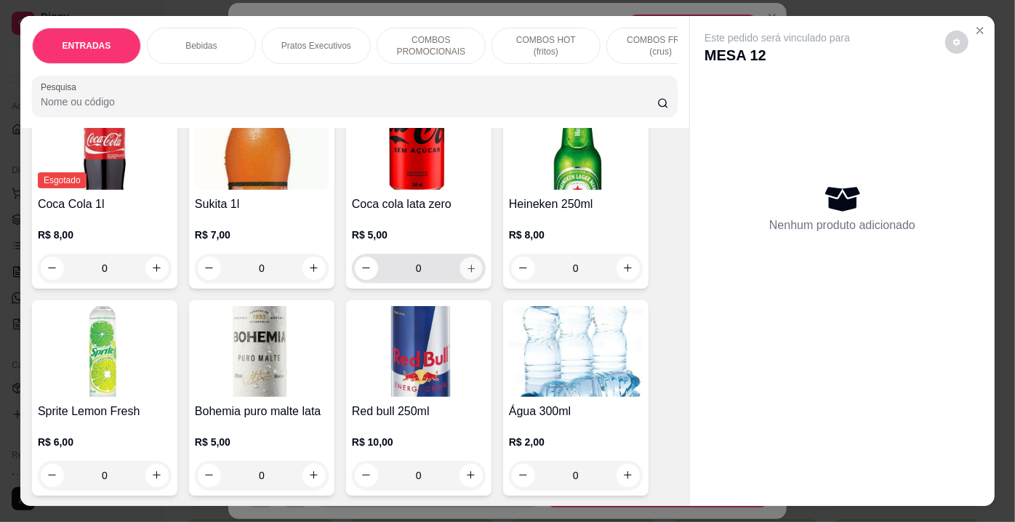
click at [465, 260] on button "increase-product-quantity" at bounding box center [471, 268] width 23 height 23
type input "1"
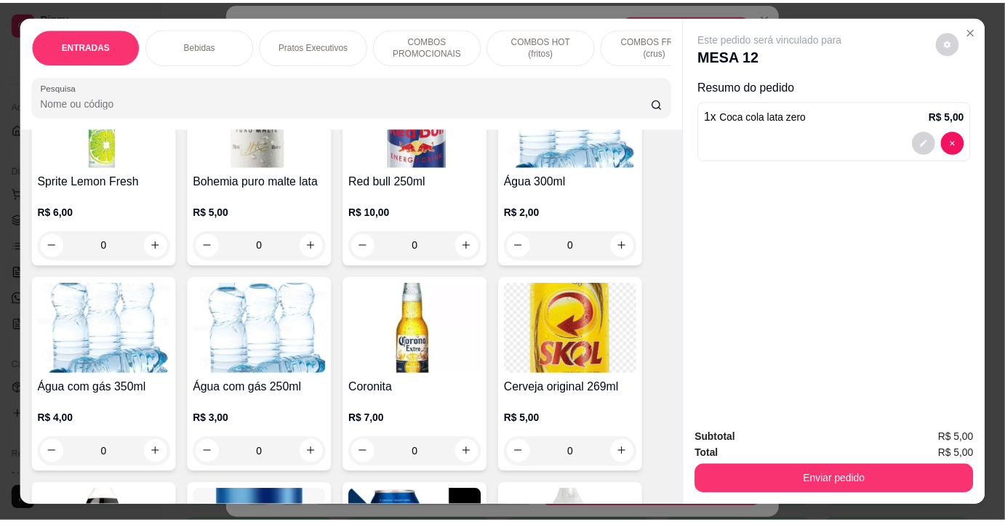
scroll to position [1932, 0]
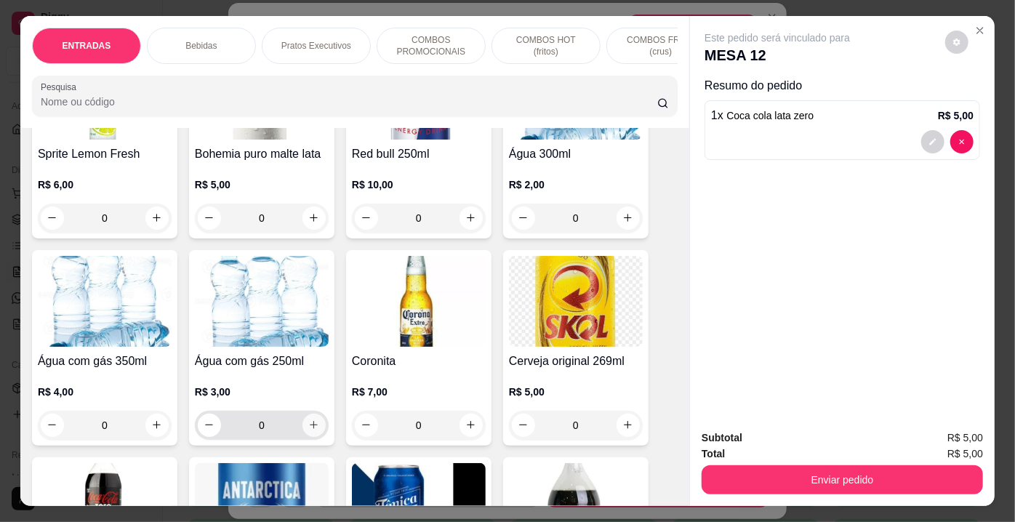
click at [310, 420] on icon "increase-product-quantity" at bounding box center [313, 425] width 11 height 11
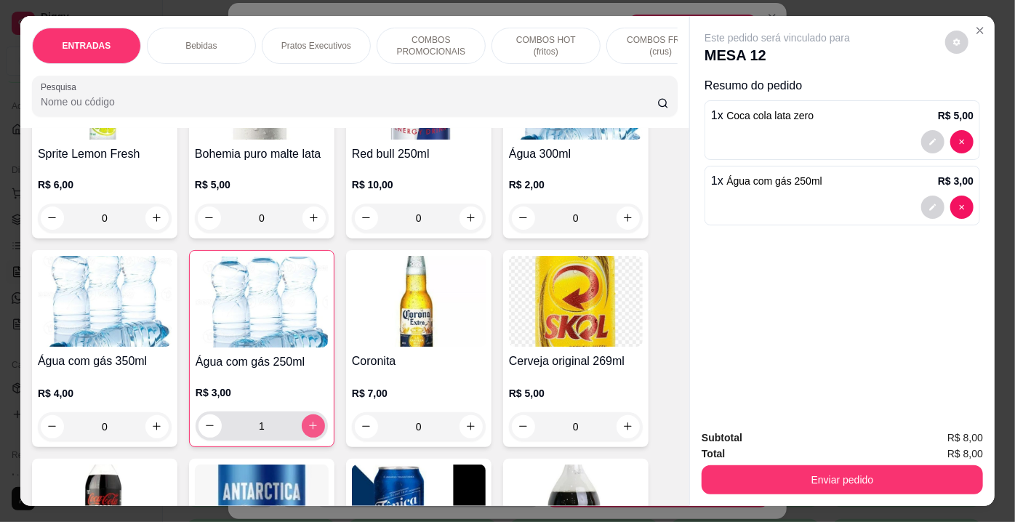
type input "1"
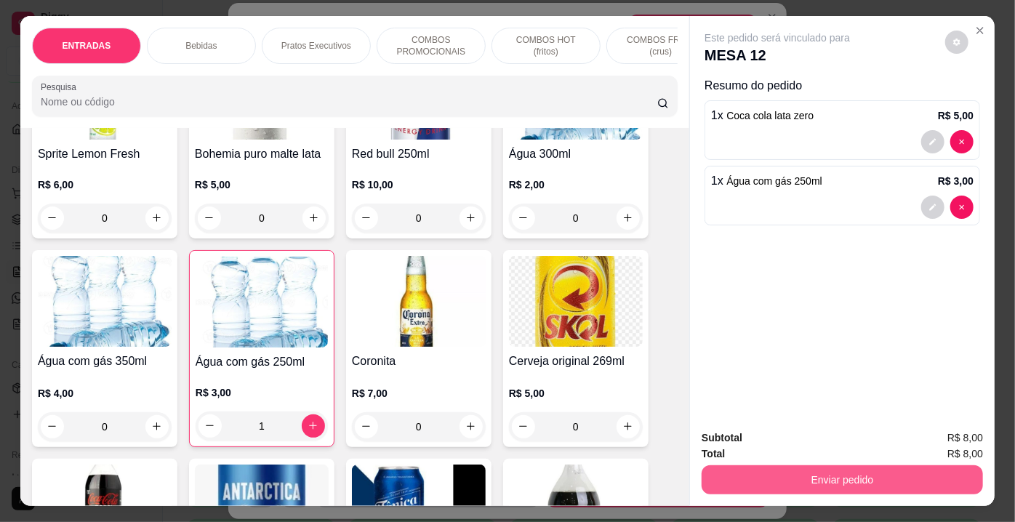
click at [833, 467] on button "Enviar pedido" at bounding box center [842, 479] width 281 height 29
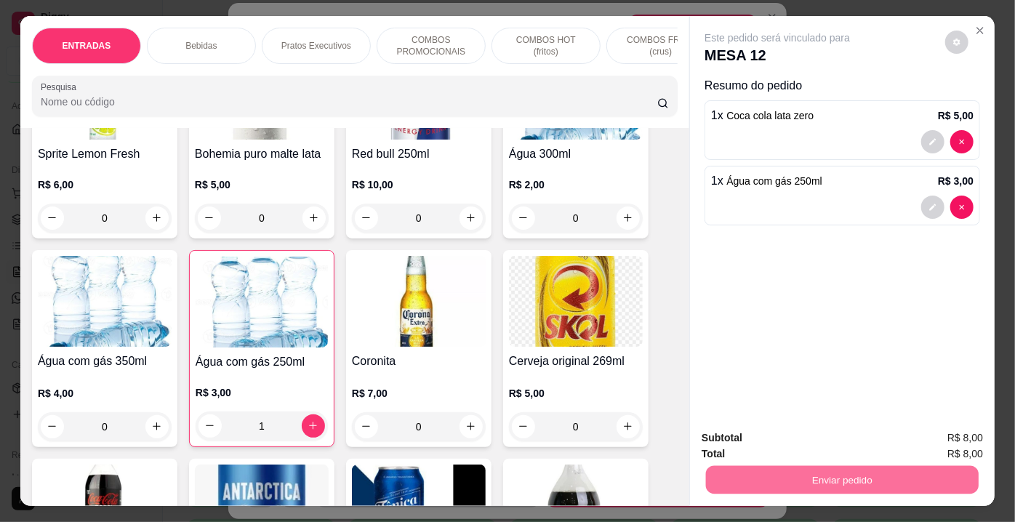
click at [813, 438] on button "Não registrar e enviar pedido" at bounding box center [794, 439] width 147 height 27
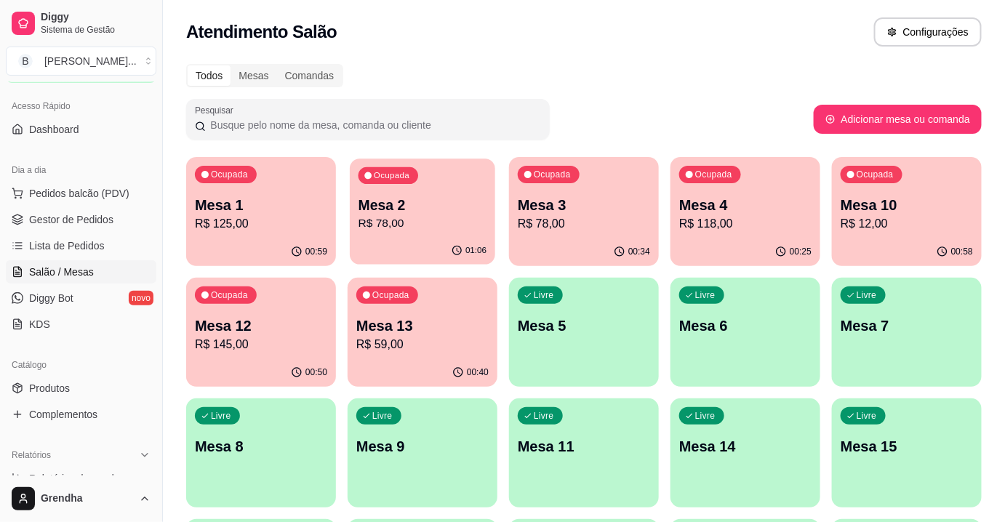
click at [483, 207] on p "Mesa 2" at bounding box center [422, 206] width 129 height 20
click at [626, 230] on p "R$ 78,00" at bounding box center [584, 223] width 129 height 17
click at [446, 216] on p "R$ 78,00" at bounding box center [422, 223] width 129 height 17
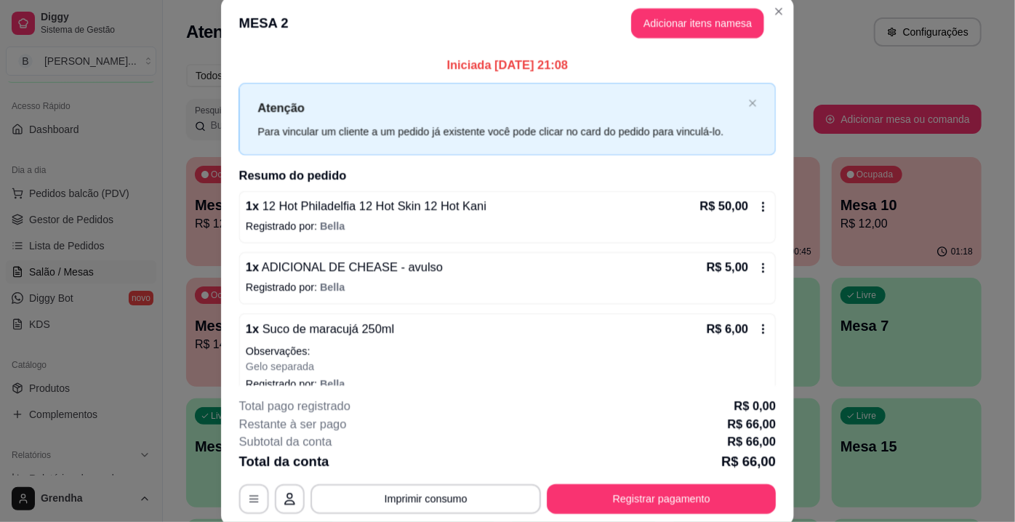
click at [446, 216] on div "1 x 12 Hot Philadelfia 12 Hot Skin 12 Hot Kani R$ 50,00 Registrado por: [PERSON…" at bounding box center [507, 217] width 537 height 52
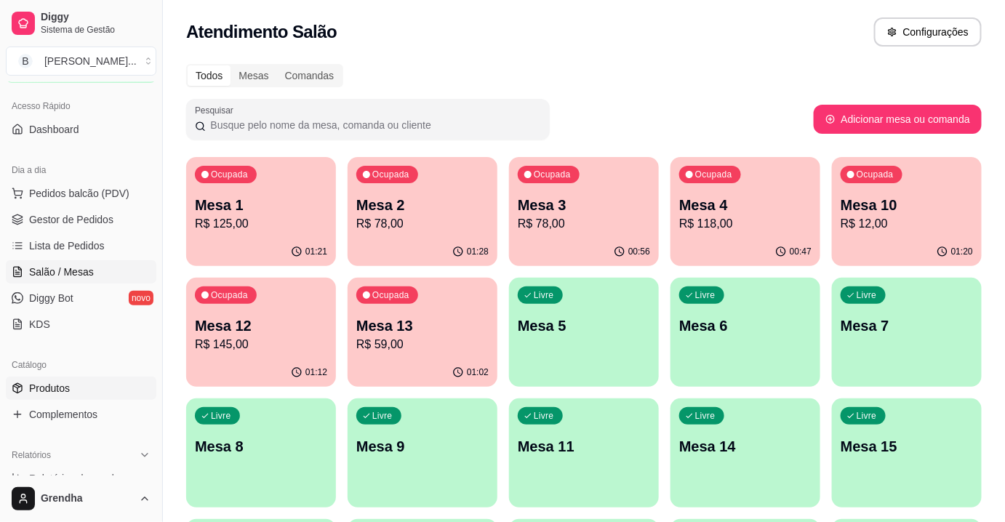
click at [47, 378] on link "Produtos" at bounding box center [81, 388] width 151 height 23
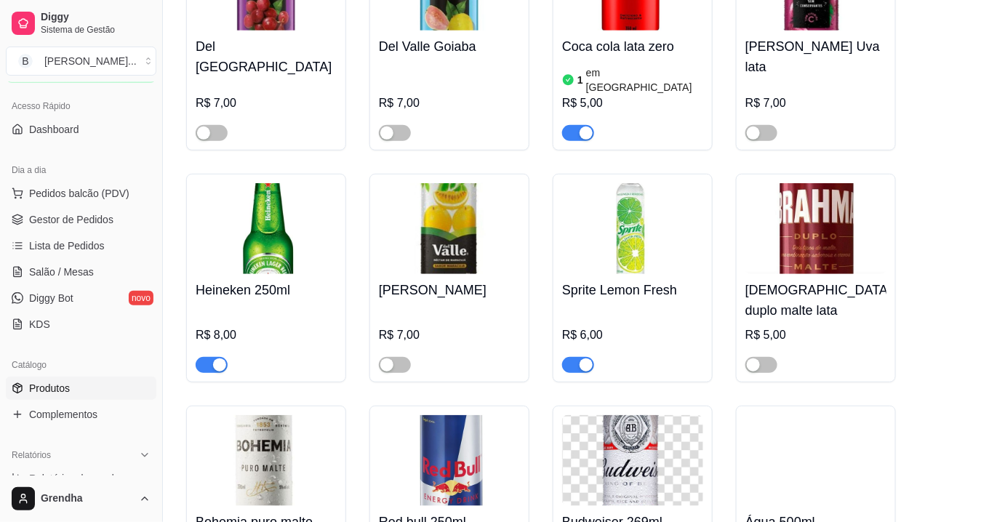
scroll to position [3860, 0]
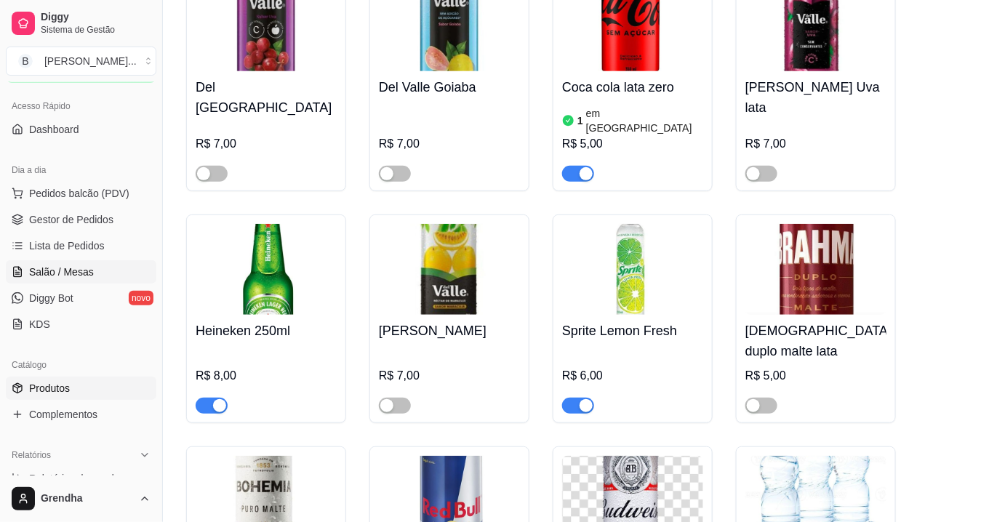
click at [68, 262] on link "Salão / Mesas" at bounding box center [81, 271] width 151 height 23
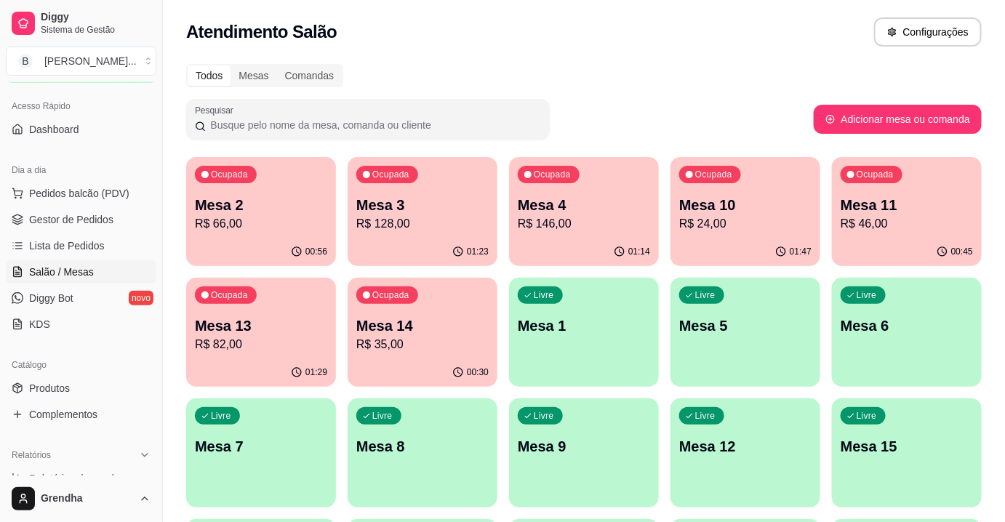
scroll to position [91, 0]
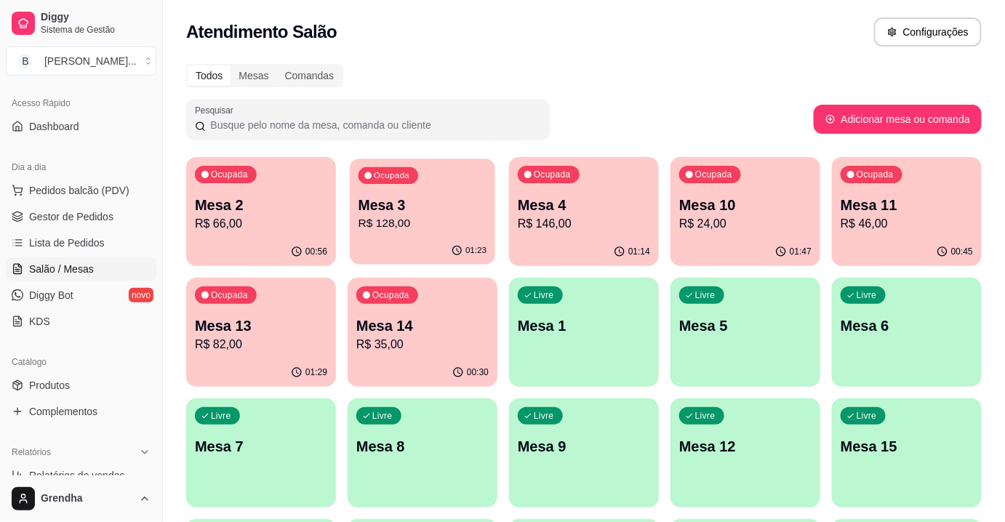
click at [397, 209] on p "Mesa 3" at bounding box center [422, 206] width 129 height 20
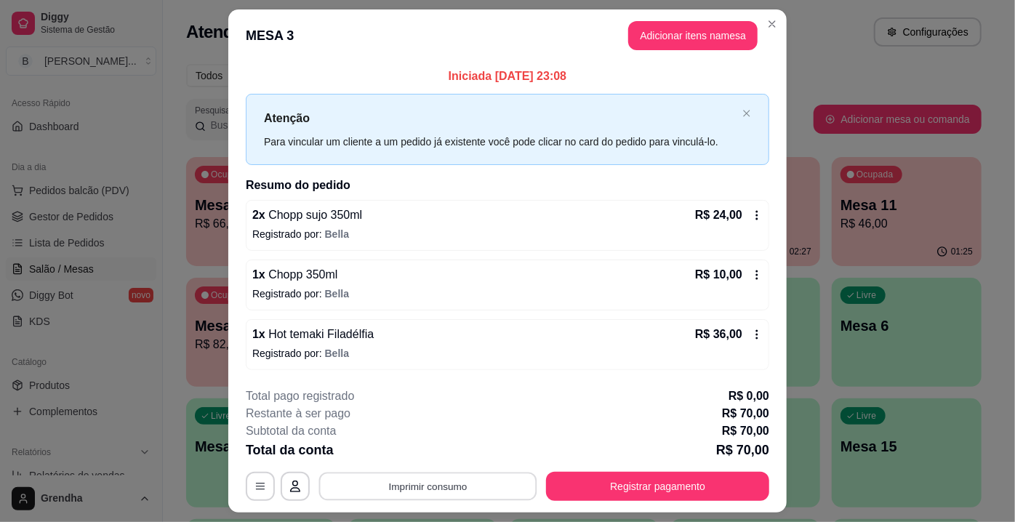
click at [409, 483] on button "Imprimir consumo" at bounding box center [428, 486] width 218 height 28
click at [412, 449] on button "IMPRESSORA" at bounding box center [428, 452] width 102 height 23
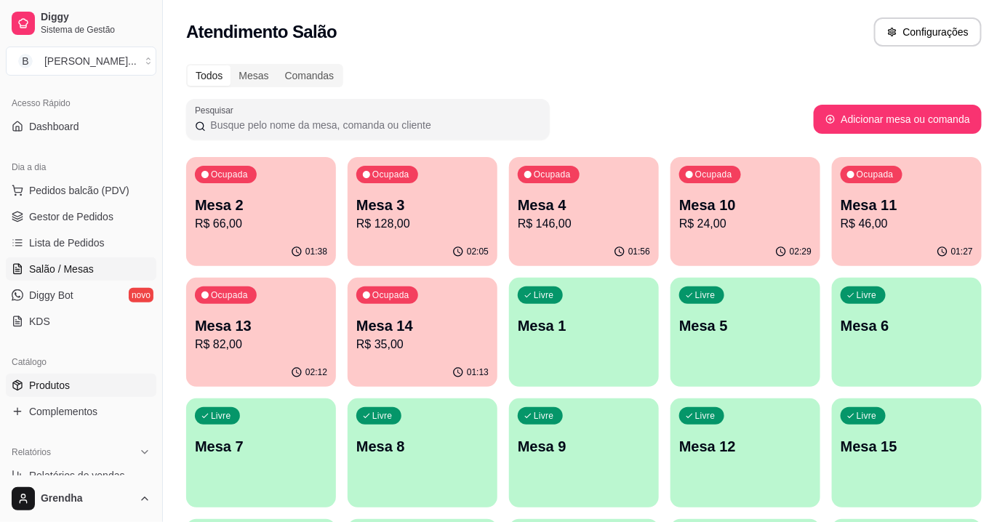
click at [58, 384] on span "Produtos" at bounding box center [49, 385] width 41 height 15
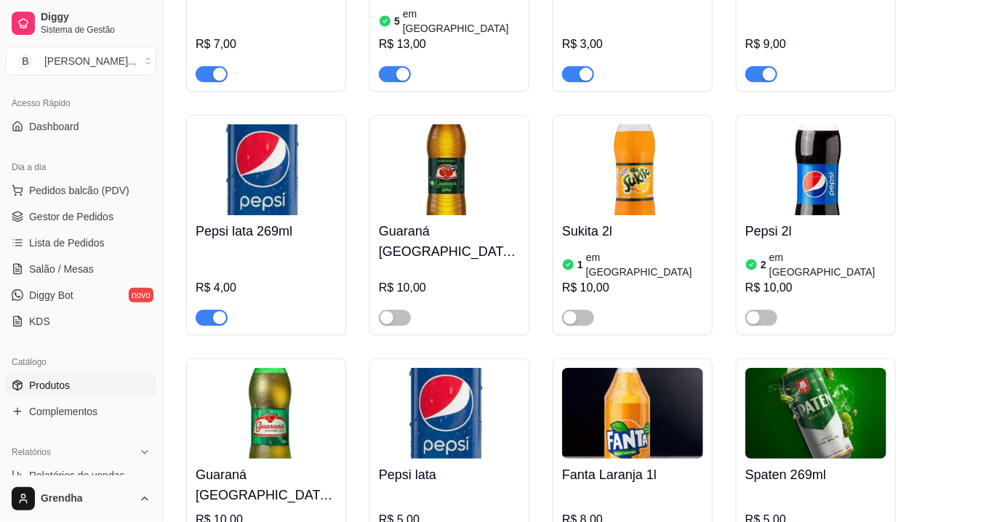
scroll to position [5264, 0]
